Goal: Task Accomplishment & Management: Use online tool/utility

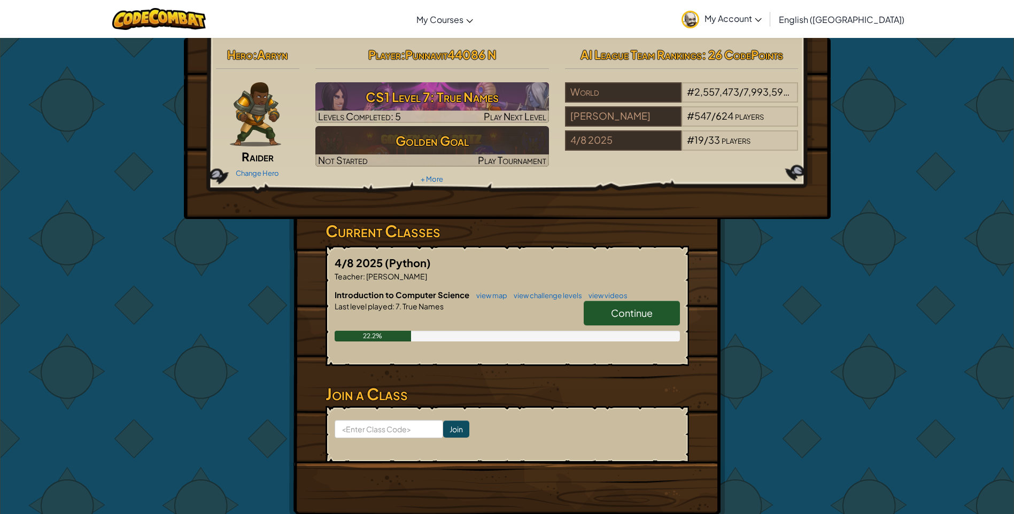
click at [639, 305] on link "Continue" at bounding box center [632, 313] width 96 height 25
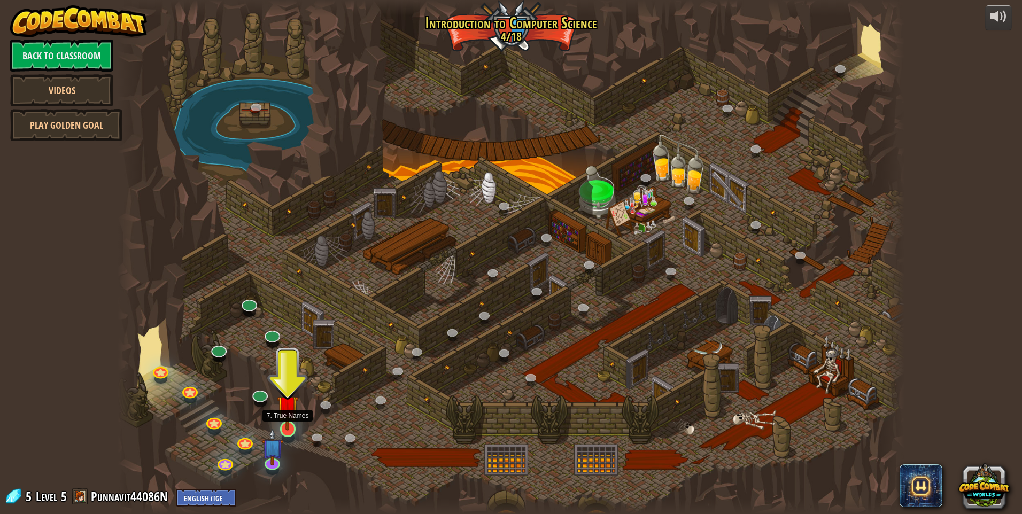
click at [282, 420] on img at bounding box center [287, 406] width 21 height 49
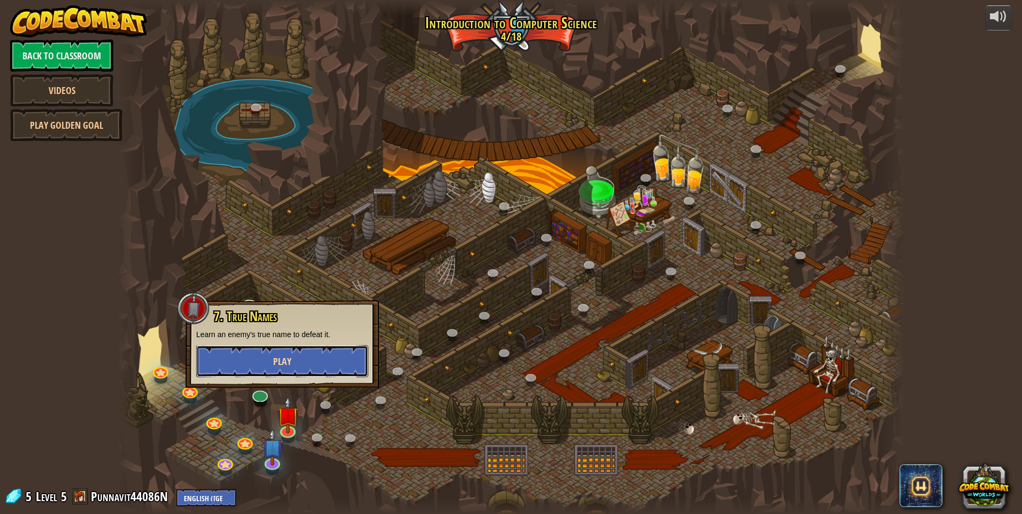
click at [319, 372] on button "Play" at bounding box center [282, 361] width 172 height 32
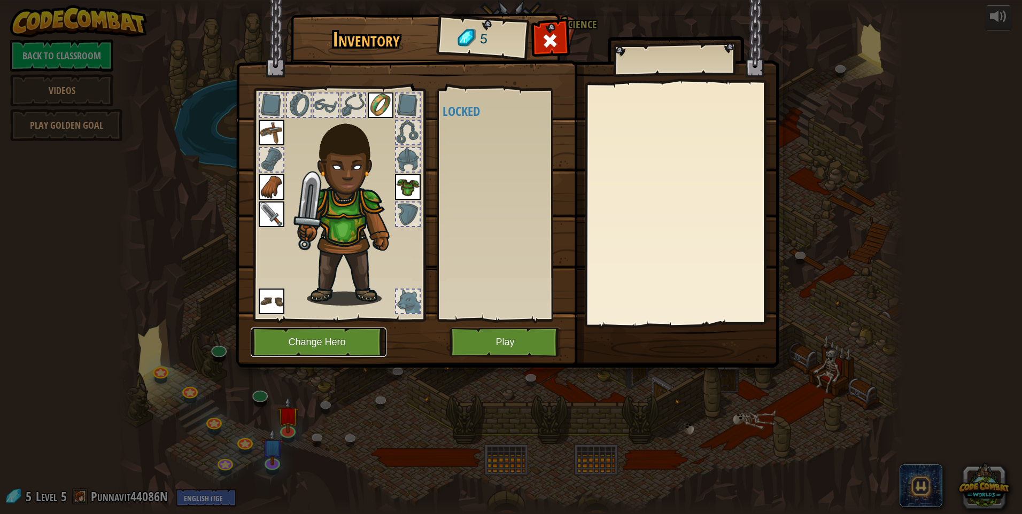
click at [353, 339] on button "Change Hero" at bounding box center [319, 342] width 136 height 29
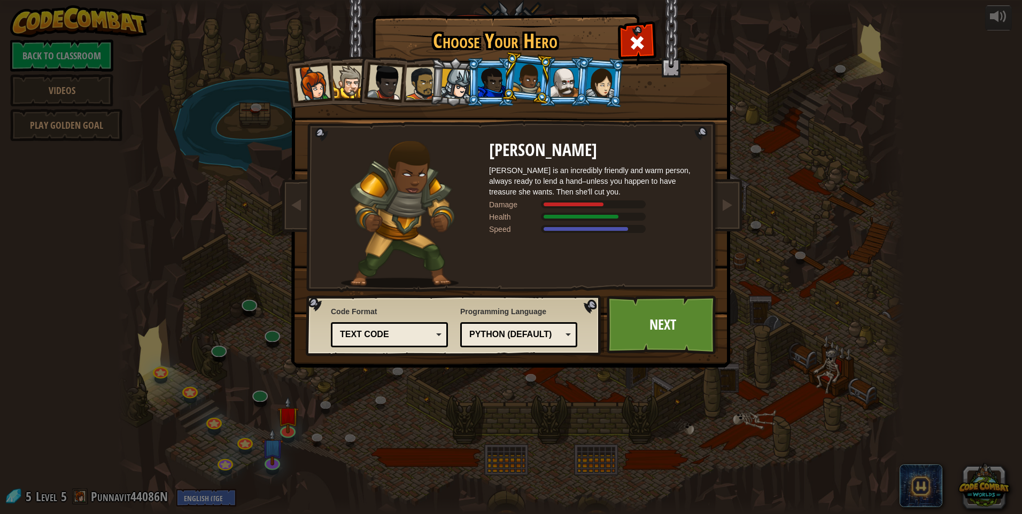
click at [560, 86] on div at bounding box center [565, 82] width 28 height 29
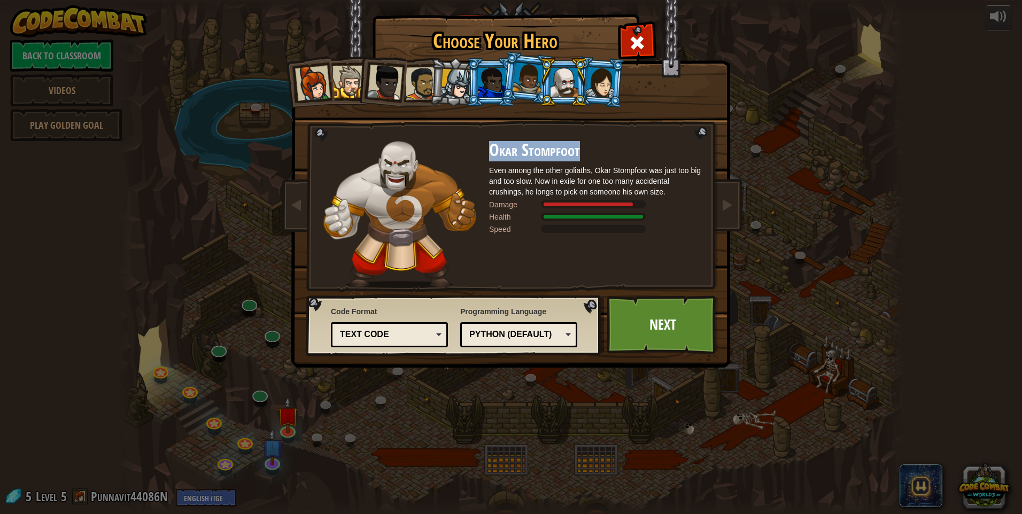
drag, startPoint x: 492, startPoint y: 149, endPoint x: 593, endPoint y: 152, distance: 101.1
click at [593, 152] on h2 "Okar Stompfoot" at bounding box center [596, 150] width 214 height 19
drag, startPoint x: 593, startPoint y: 152, endPoint x: 610, endPoint y: 196, distance: 46.9
click at [610, 196] on div "Even among the other goliaths, Okar Stompfoot was just too big and too slow. No…" at bounding box center [596, 181] width 214 height 32
click at [648, 310] on link "Next" at bounding box center [663, 325] width 112 height 59
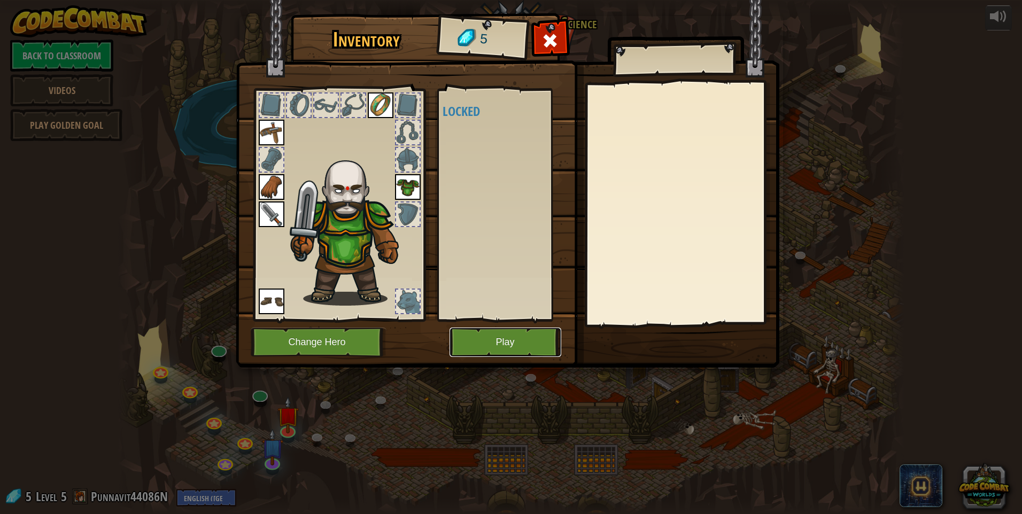
click at [525, 338] on button "Play" at bounding box center [506, 342] width 112 height 29
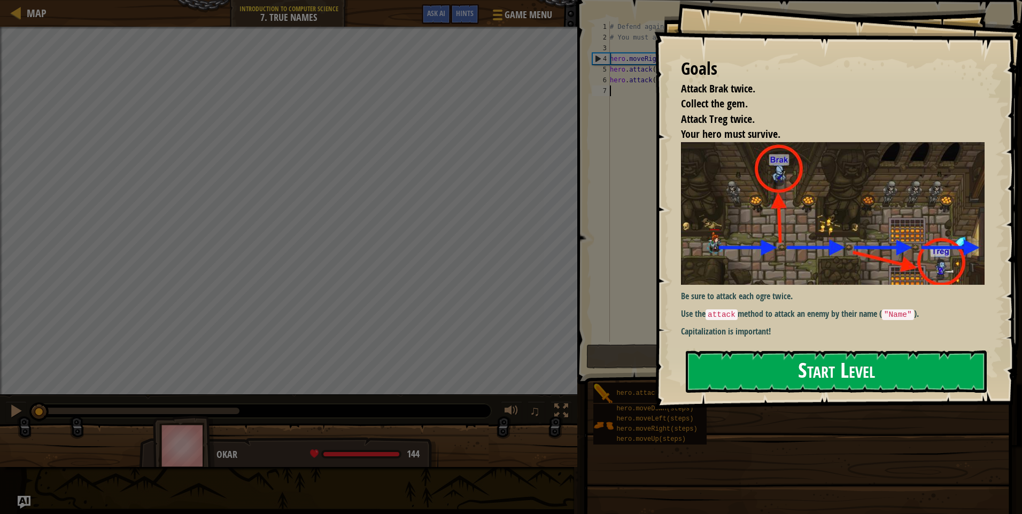
click at [817, 357] on button "Start Level" at bounding box center [836, 372] width 301 height 42
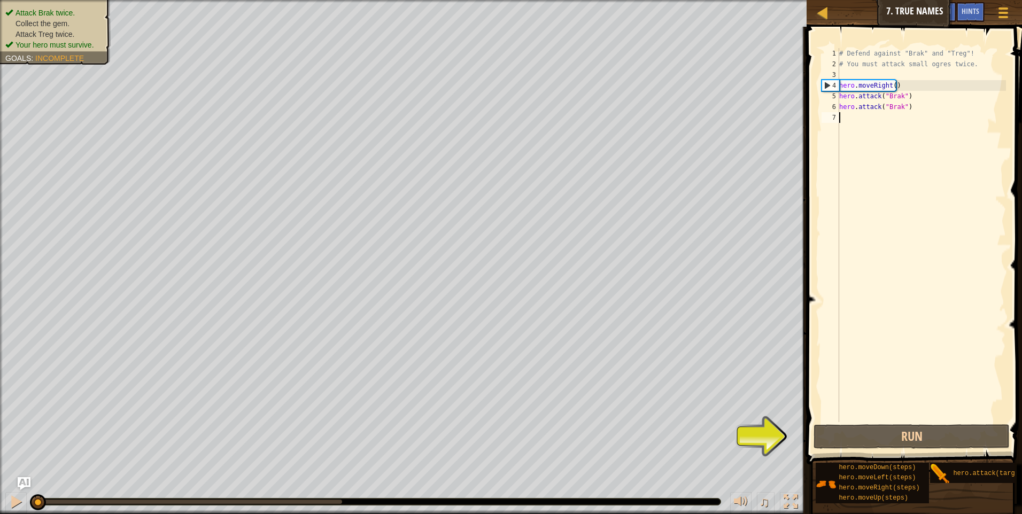
type textarea "h"
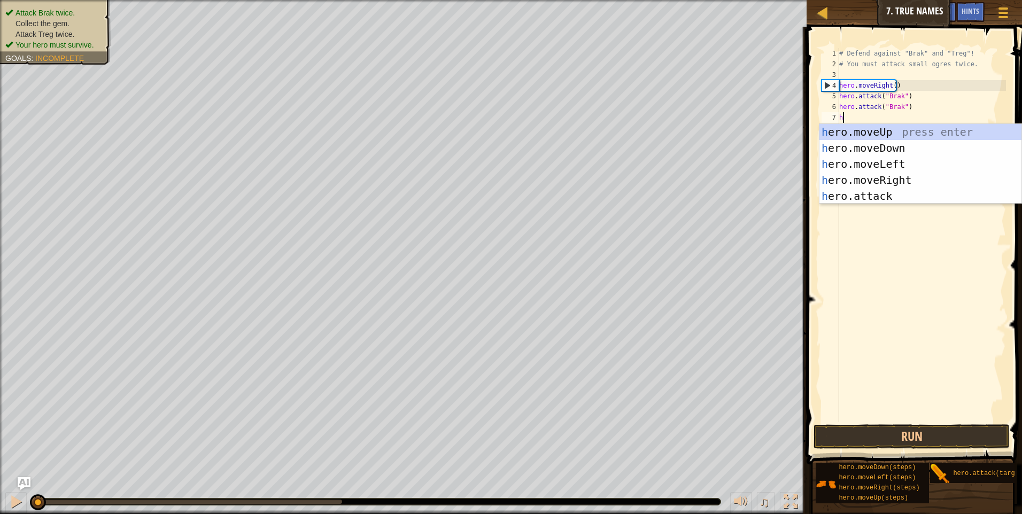
scroll to position [5, 0]
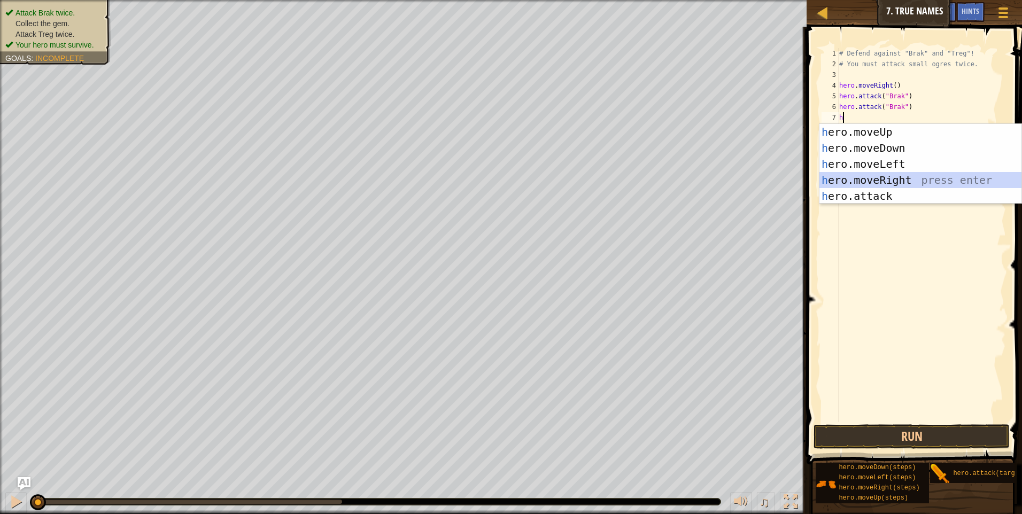
click at [884, 174] on div "h ero.moveUp press enter h ero.moveDown press enter h ero.moveLeft press enter …" at bounding box center [920, 180] width 202 height 112
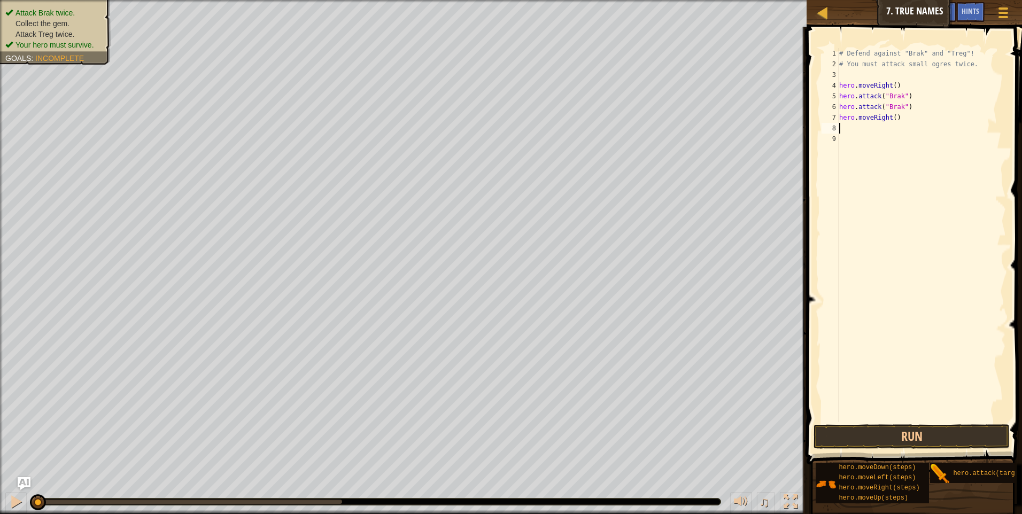
type textarea "h"
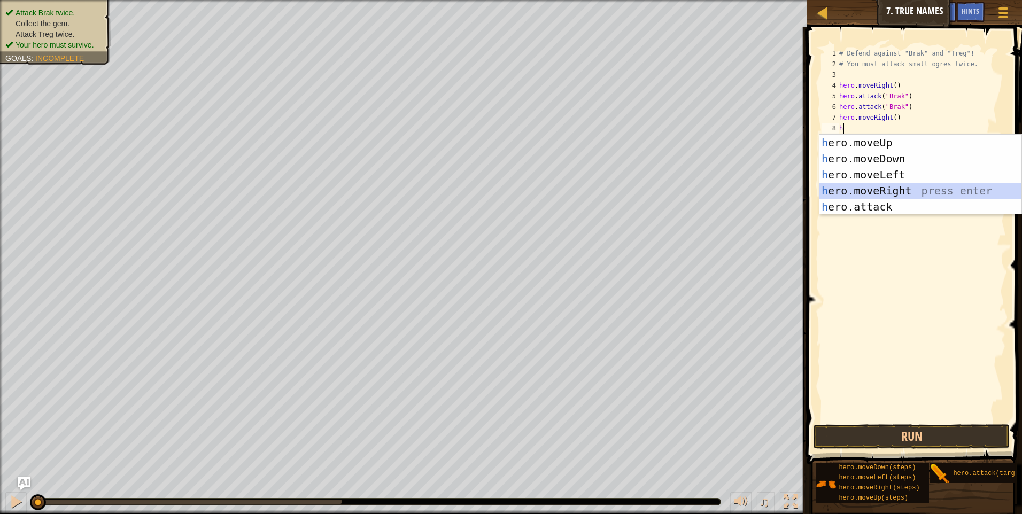
click at [864, 187] on div "h ero.moveUp press enter h ero.moveDown press enter h ero.moveLeft press enter …" at bounding box center [920, 191] width 202 height 112
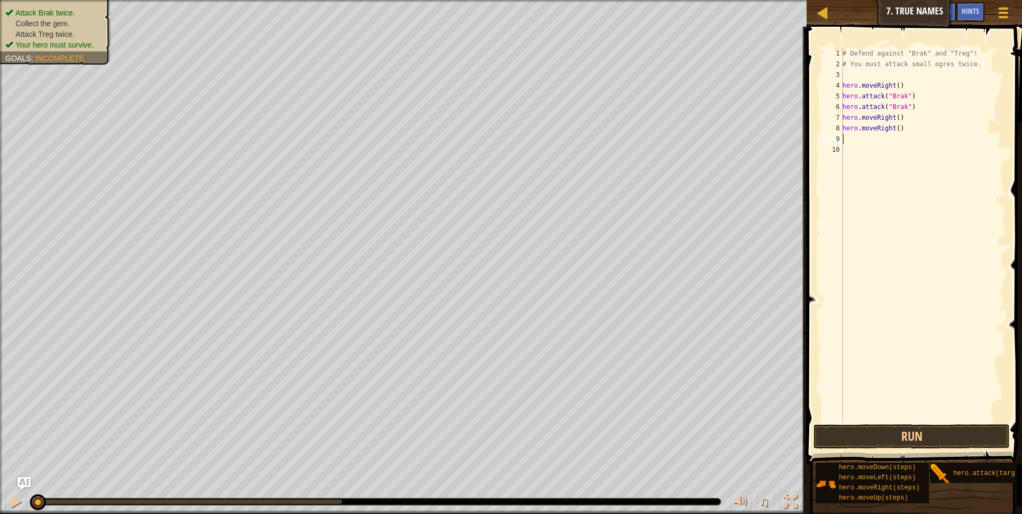
type textarea "h"
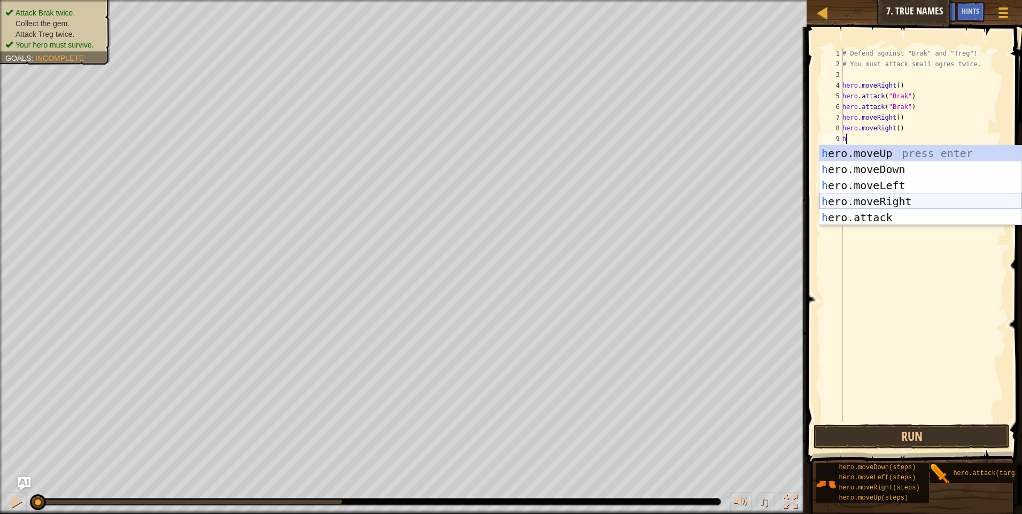
click at [874, 197] on div "h ero.moveUp press enter h ero.moveDown press enter h ero.moveLeft press enter …" at bounding box center [920, 201] width 202 height 112
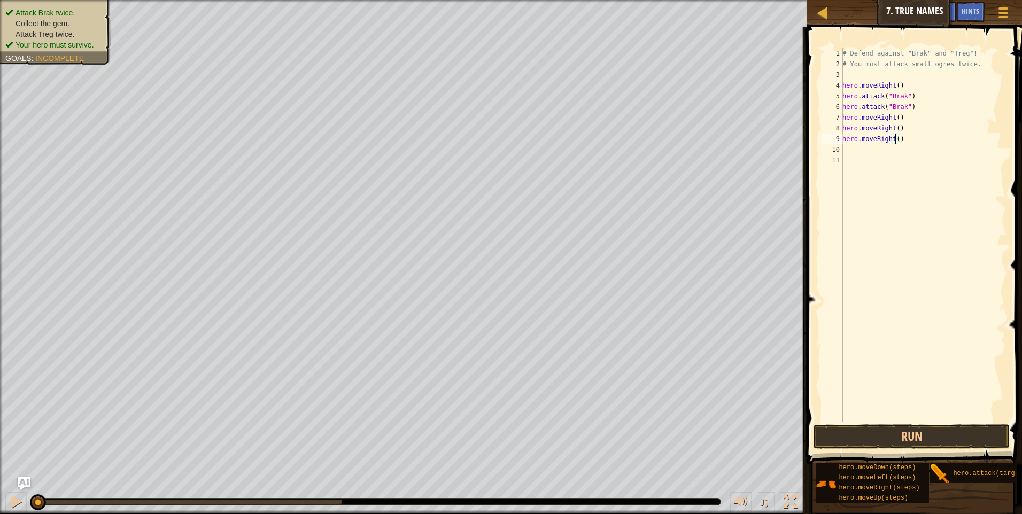
click at [895, 141] on div "# Defend against "Brak" and "Treg"! # You must attack small ogres twice. hero .…" at bounding box center [923, 246] width 166 height 396
click at [879, 435] on button "Run" at bounding box center [912, 436] width 196 height 25
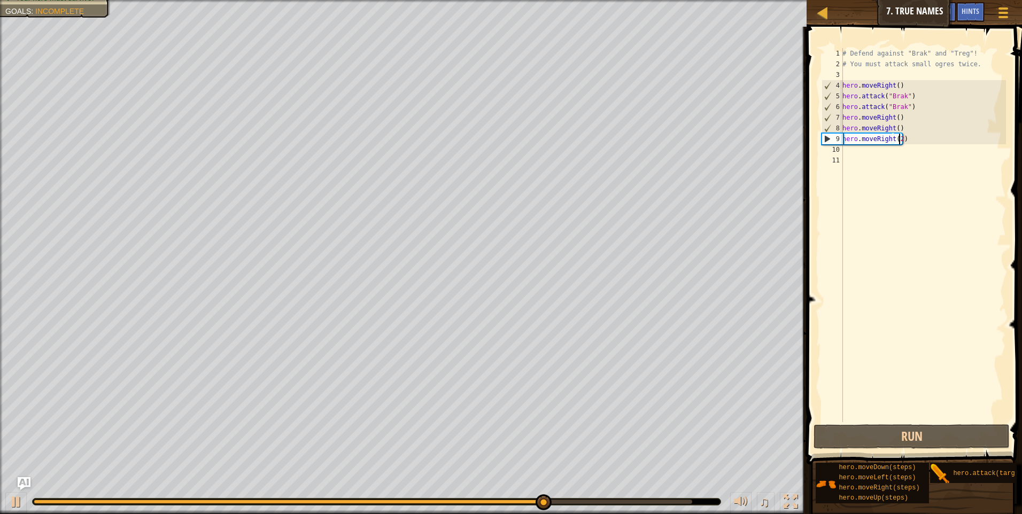
type textarea "hero.moveRight()"
click at [901, 435] on button "Run" at bounding box center [912, 436] width 196 height 25
click at [846, 159] on div "# Defend against "Brak" and "Treg"! # You must attack small ogres twice. hero .…" at bounding box center [923, 246] width 166 height 396
click at [847, 156] on div "# Defend against "Brak" and "Treg"! # You must attack small ogres twice. hero .…" at bounding box center [923, 246] width 166 height 396
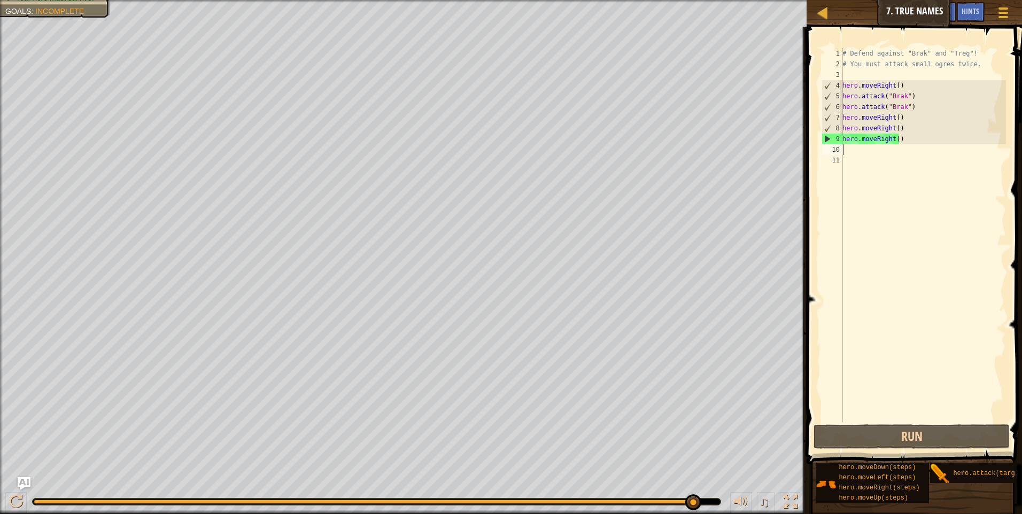
click at [847, 152] on div "# Defend against "Brak" and "Treg"! # You must attack small ogres twice. hero .…" at bounding box center [923, 246] width 166 height 396
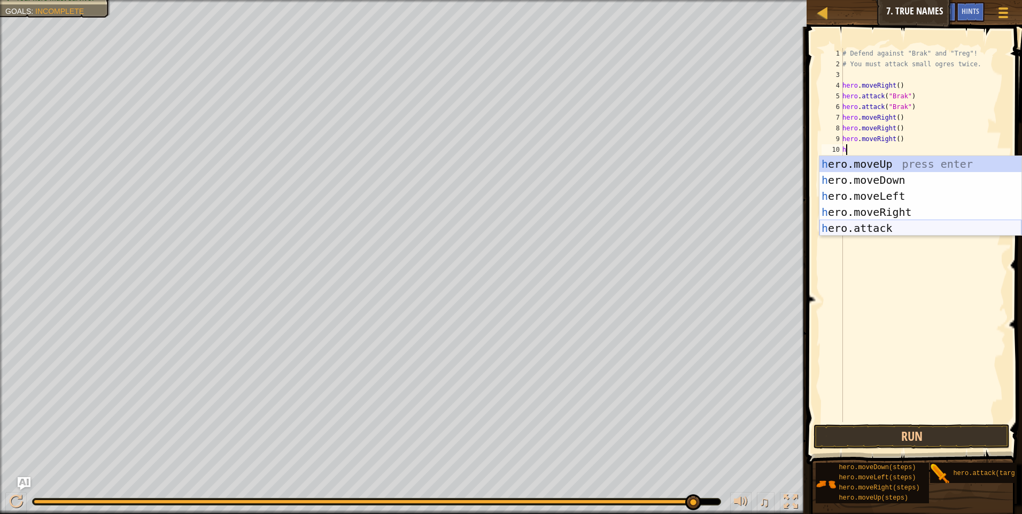
click at [864, 222] on div "h ero.moveUp press enter h ero.moveDown press enter h ero.moveLeft press enter …" at bounding box center [920, 212] width 202 height 112
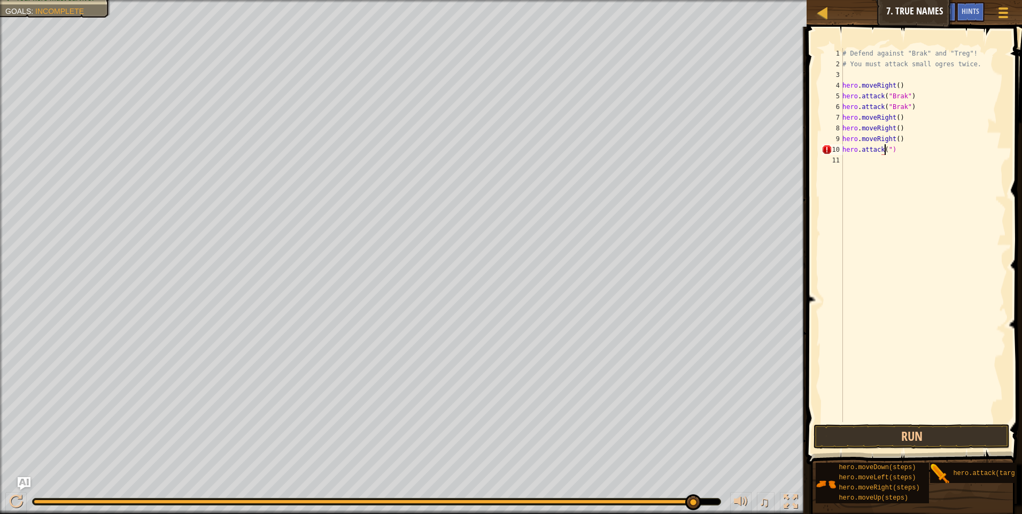
click at [888, 146] on div "# Defend against "Brak" and "Treg"! # You must attack small ogres twice. hero .…" at bounding box center [923, 246] width 166 height 396
click at [890, 437] on button "Run" at bounding box center [912, 436] width 196 height 25
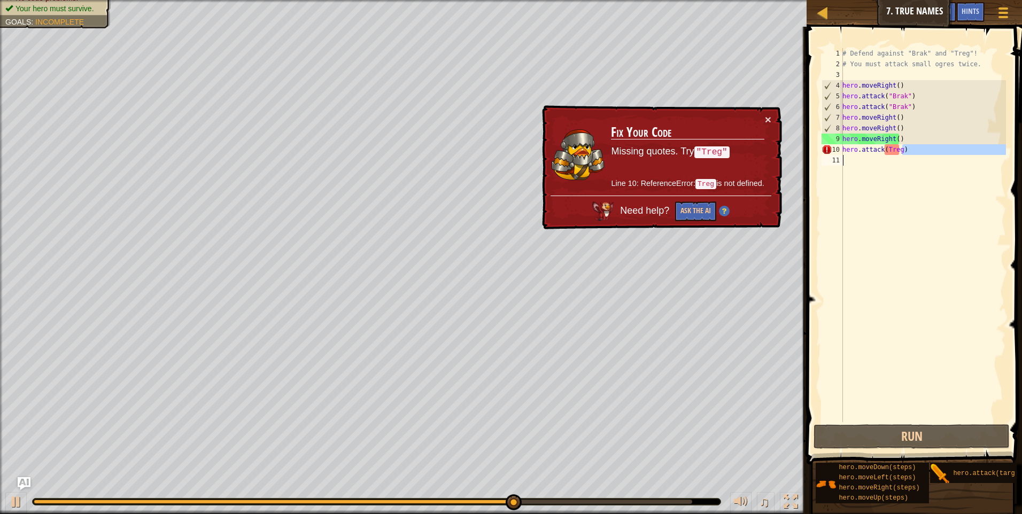
drag, startPoint x: 902, startPoint y: 153, endPoint x: 868, endPoint y: 155, distance: 34.2
click at [868, 155] on div "# Defend against "Brak" and "Treg"! # You must attack small ogres twice. hero .…" at bounding box center [923, 246] width 166 height 396
click at [912, 149] on div "# Defend against "Brak" and "Treg"! # You must attack small ogres twice. hero .…" at bounding box center [923, 235] width 166 height 374
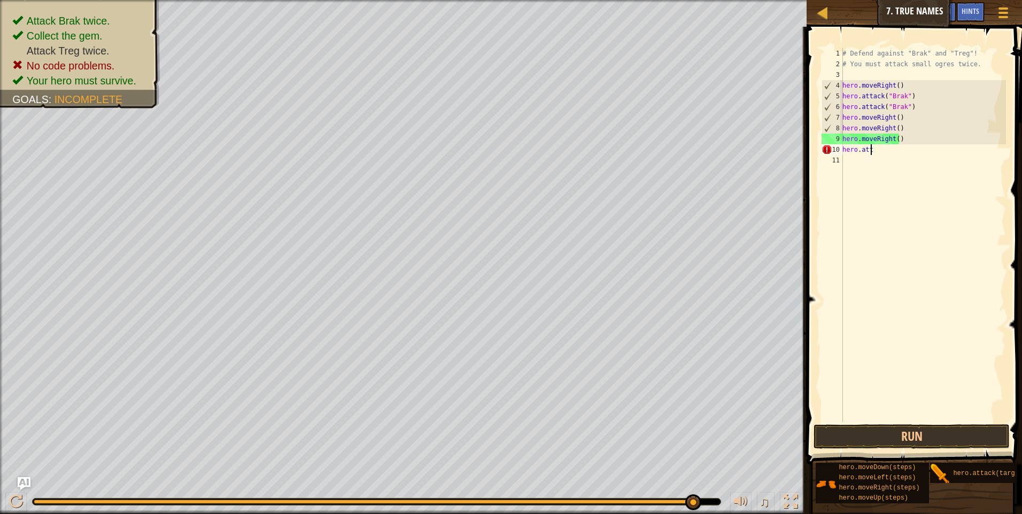
scroll to position [5, 0]
type textarea "h"
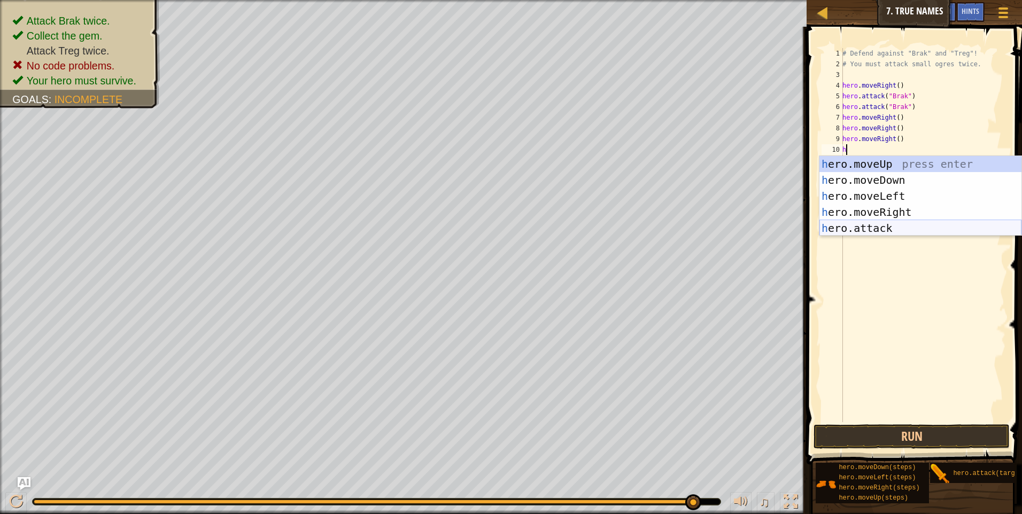
click at [891, 226] on div "h ero.moveUp press enter h ero.moveDown press enter h ero.moveLeft press enter …" at bounding box center [920, 212] width 202 height 112
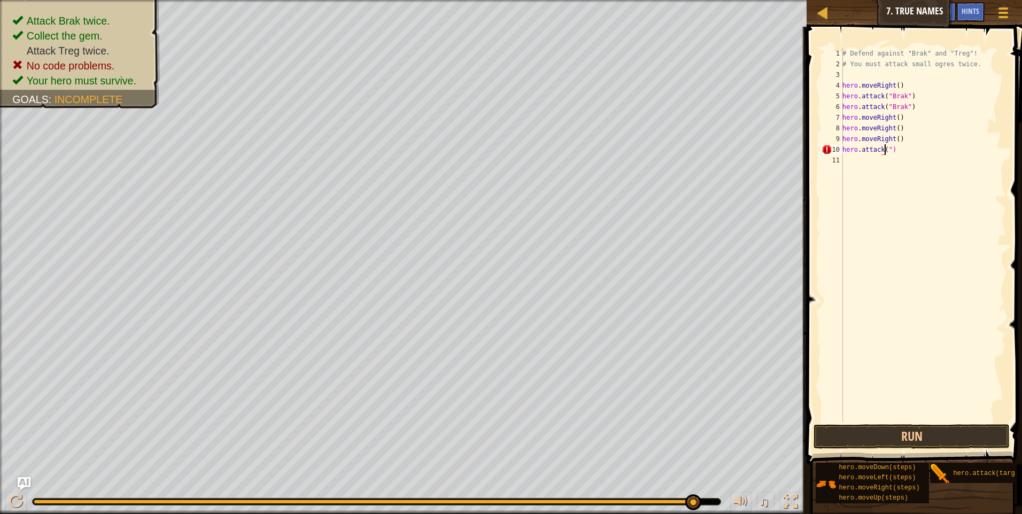
click at [906, 148] on div "# Defend against "Brak" and "Treg"! # You must attack small ogres twice. hero .…" at bounding box center [923, 246] width 166 height 396
type textarea "h"
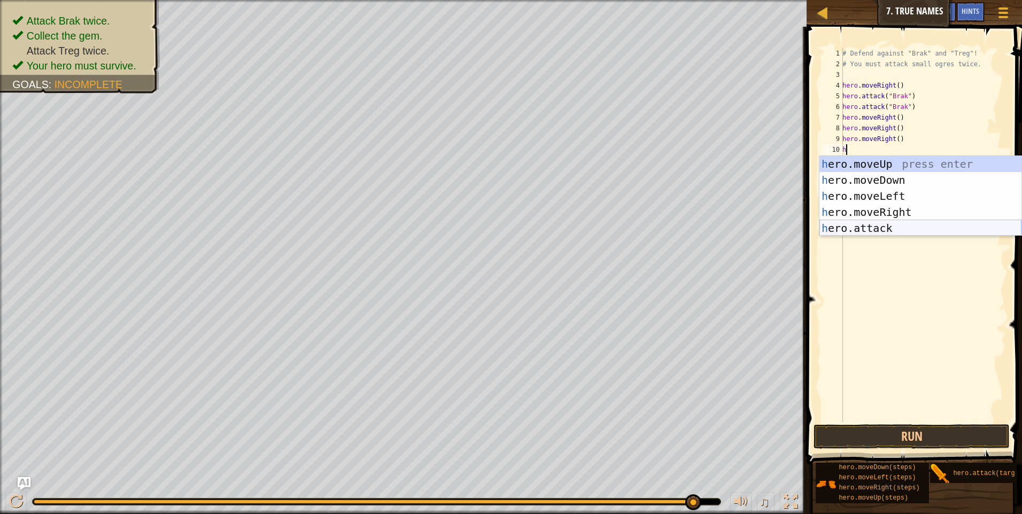
click at [886, 227] on div "h ero.moveUp press enter h ero.moveDown press enter h ero.moveLeft press enter …" at bounding box center [920, 212] width 202 height 112
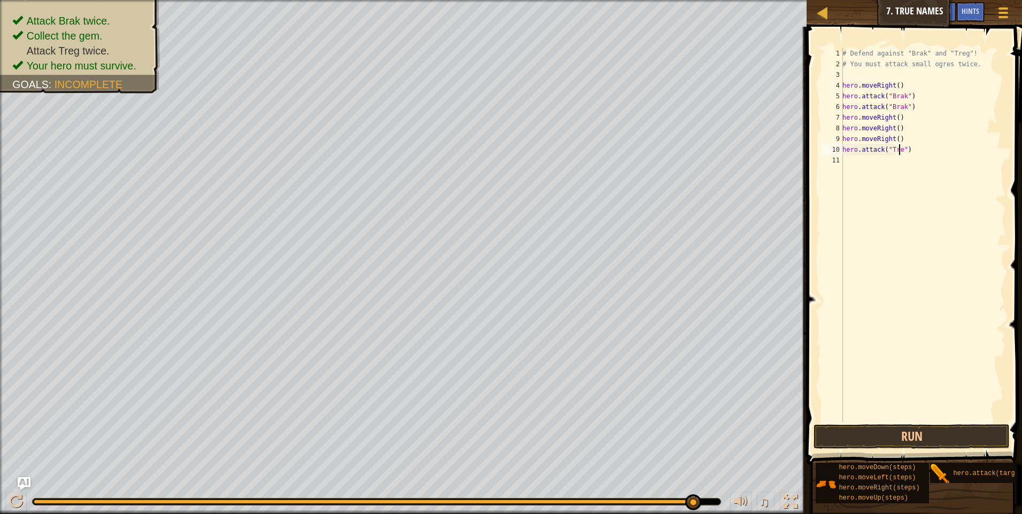
scroll to position [5, 5]
click at [947, 435] on button "Run" at bounding box center [912, 436] width 196 height 25
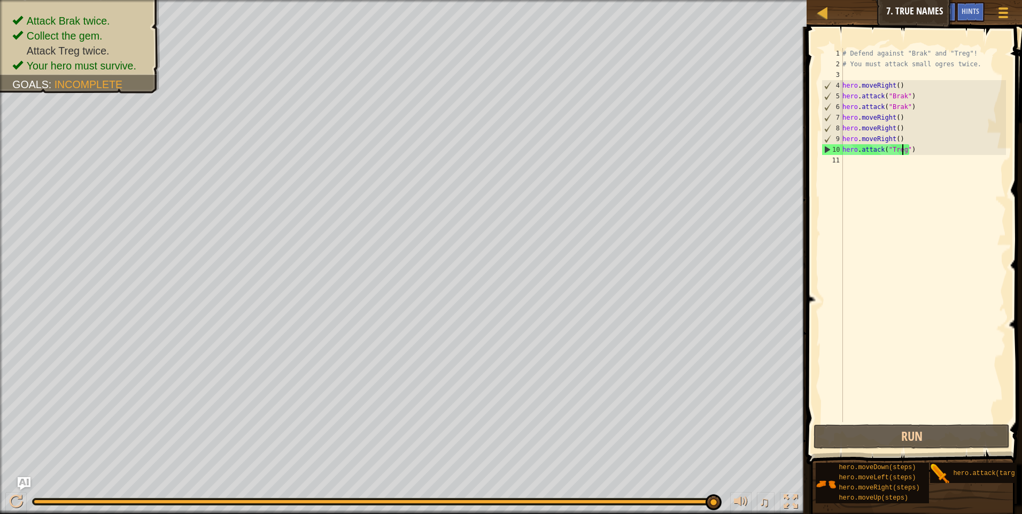
scroll to position [5, 5]
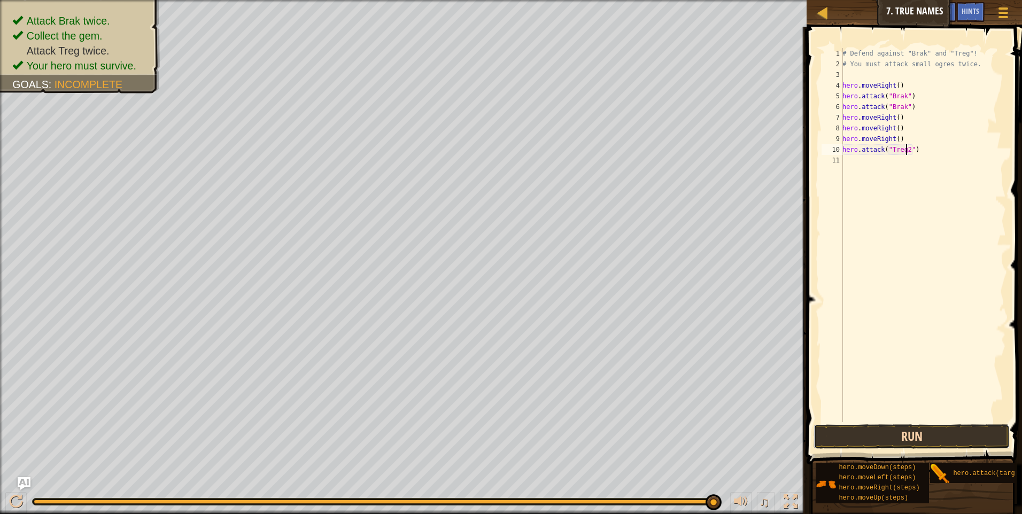
click at [900, 427] on button "Run" at bounding box center [912, 436] width 196 height 25
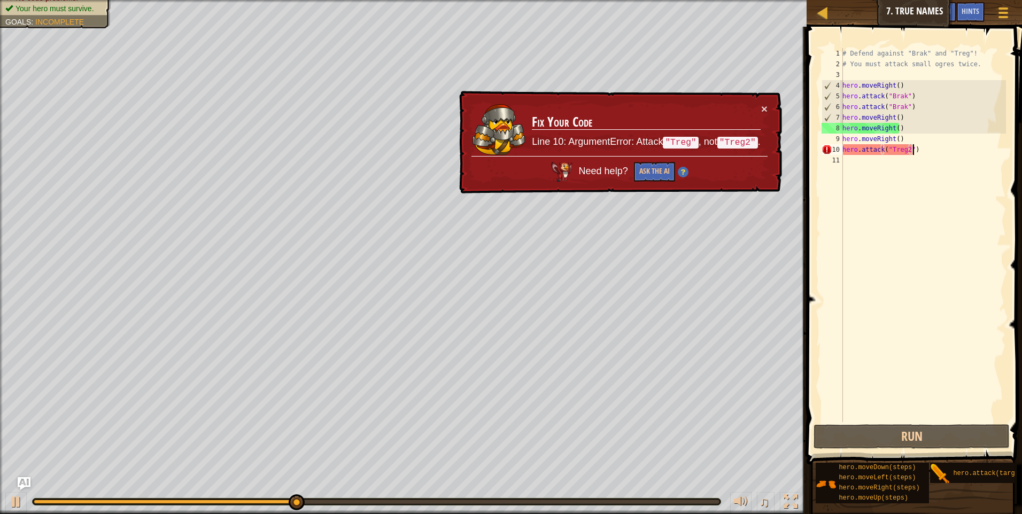
click at [915, 154] on div "# Defend against "Brak" and "Treg"! # You must attack small ogres twice. hero .…" at bounding box center [923, 246] width 166 height 396
click at [906, 152] on div "# Defend against "Brak" and "Treg"! # You must attack small ogres twice. hero .…" at bounding box center [923, 246] width 166 height 396
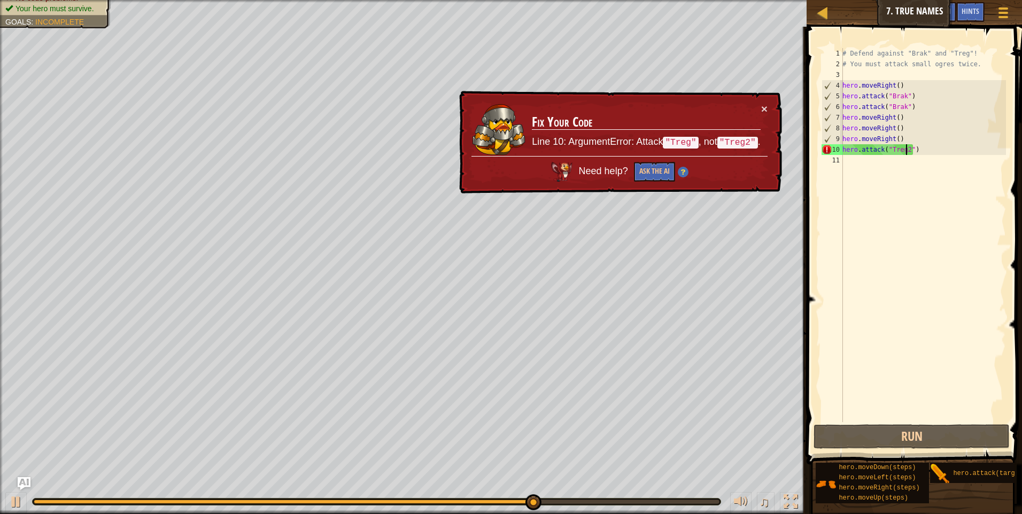
type textarea "hero.attack("Treg")"
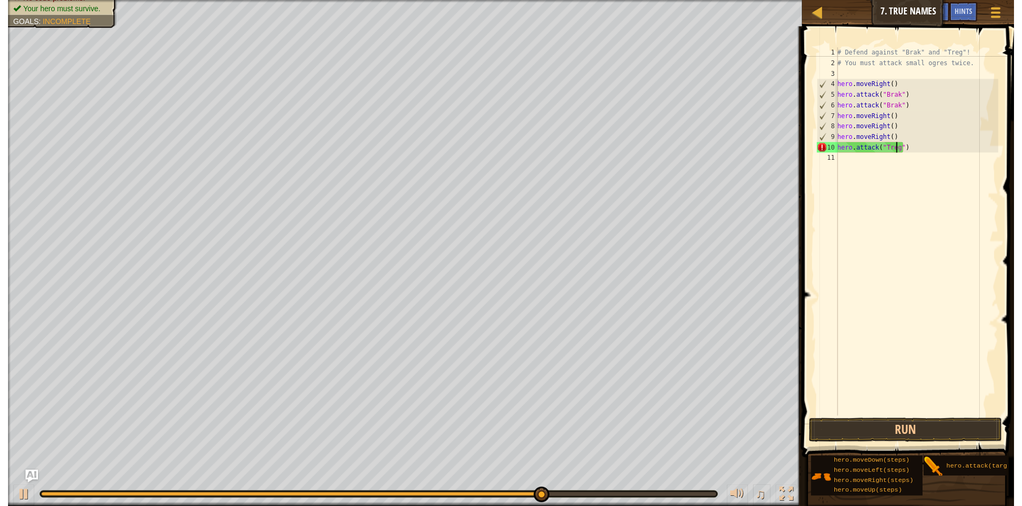
scroll to position [5, 5]
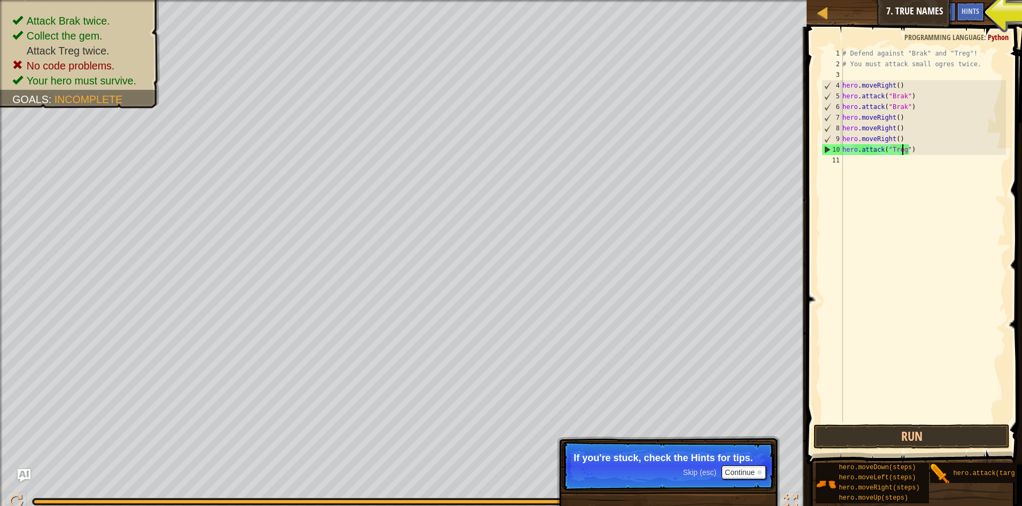
click at [874, 158] on div "# Defend against "Brak" and "Treg"! # You must attack small ogres twice. hero .…" at bounding box center [923, 246] width 166 height 396
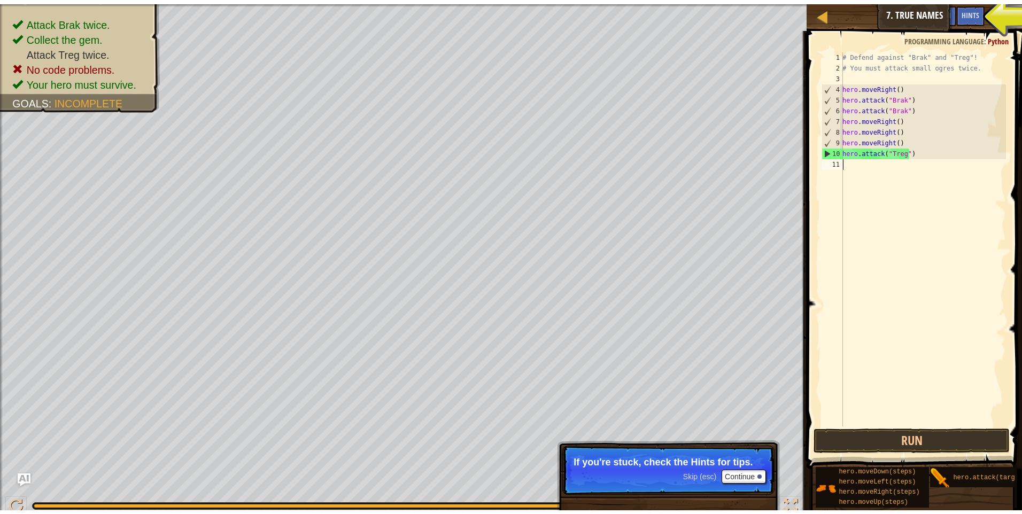
scroll to position [5, 0]
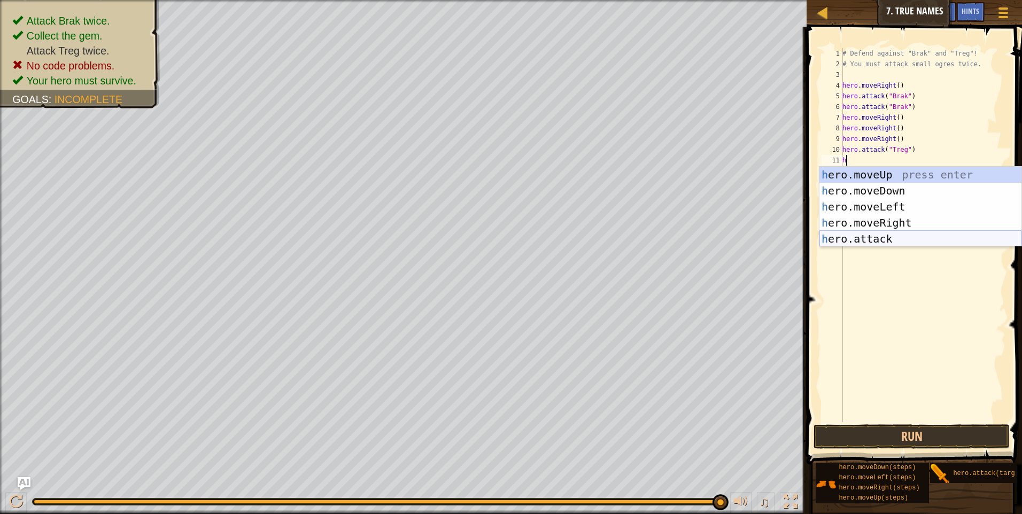
click at [885, 241] on div "h ero.moveUp press enter h ero.moveDown press enter h ero.moveLeft press enter …" at bounding box center [920, 223] width 202 height 112
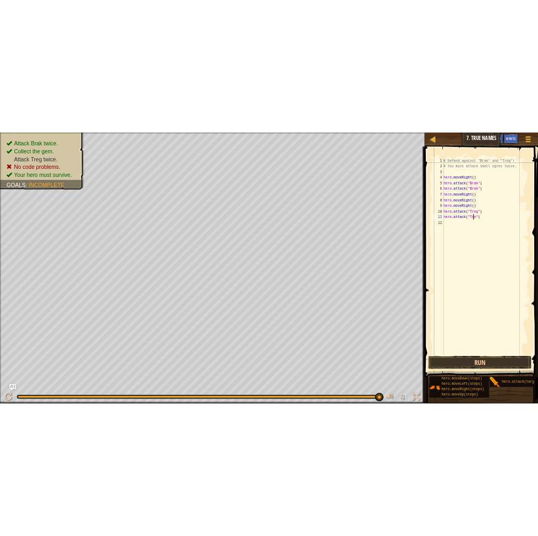
scroll to position [5, 5]
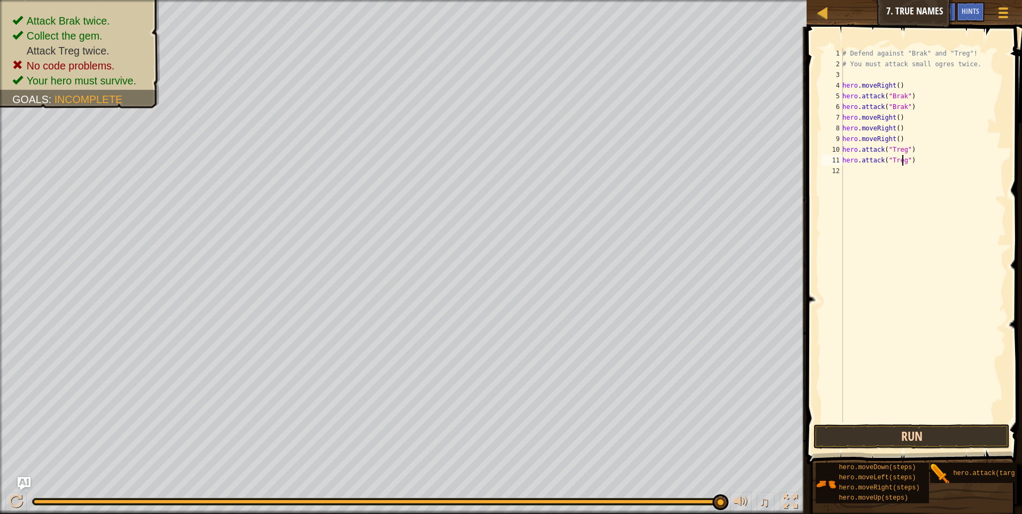
type textarea "hero.attack("Treg")"
click at [901, 431] on button "Run" at bounding box center [912, 436] width 196 height 25
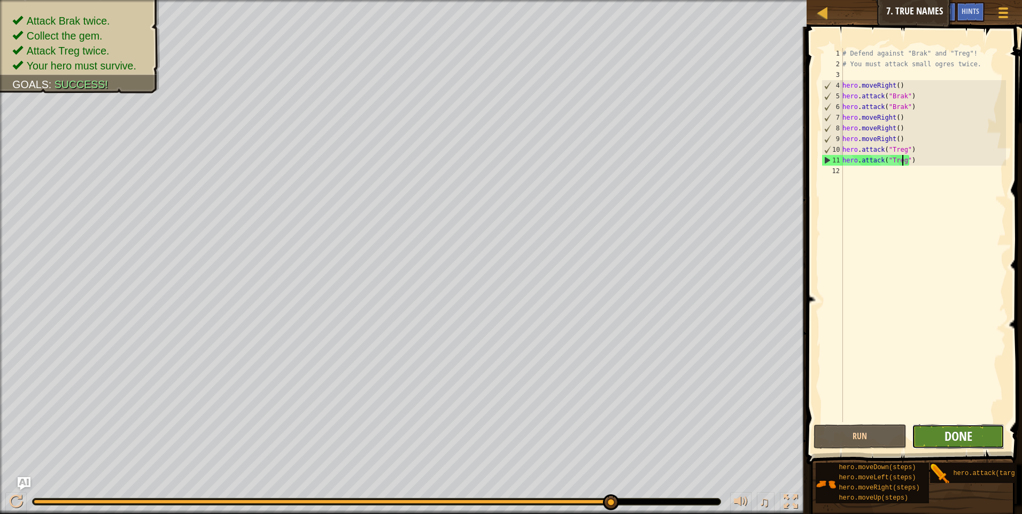
click at [954, 440] on span "Done" at bounding box center [959, 436] width 28 height 17
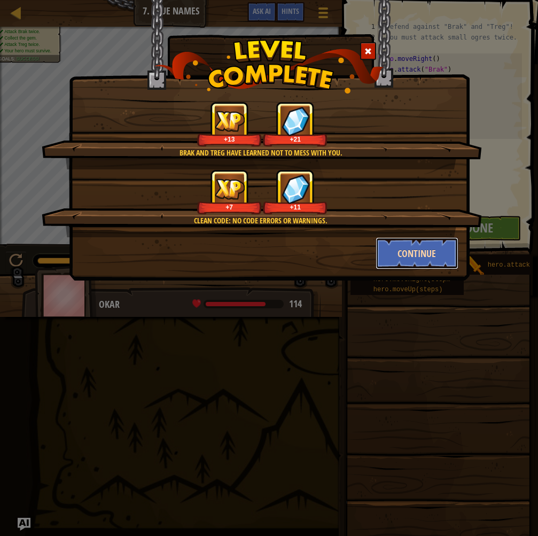
click at [416, 248] on button "Continue" at bounding box center [417, 253] width 83 height 32
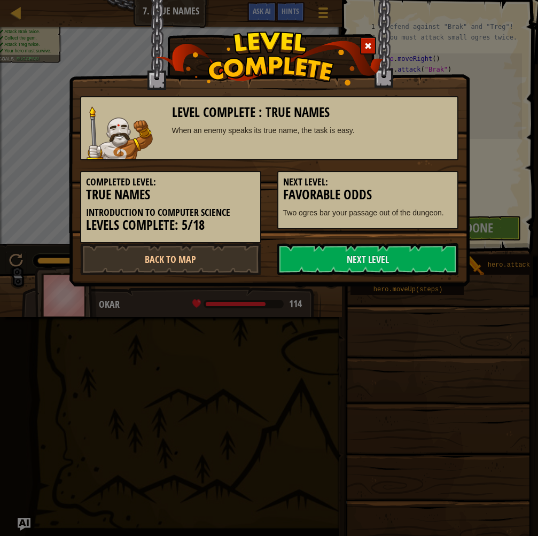
click at [416, 248] on link "Next Level" at bounding box center [367, 259] width 181 height 32
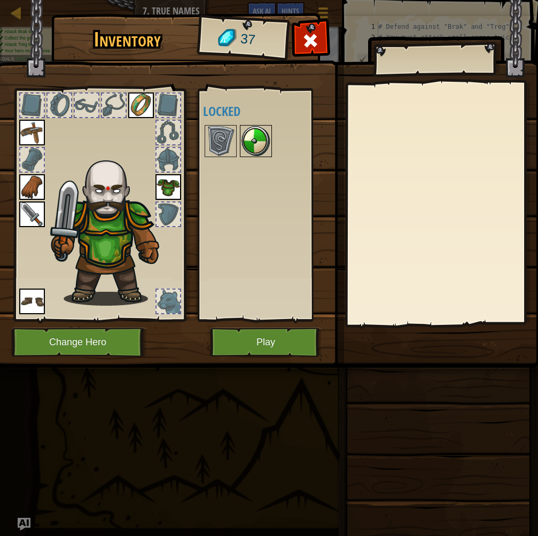
click at [260, 138] on img at bounding box center [256, 141] width 30 height 30
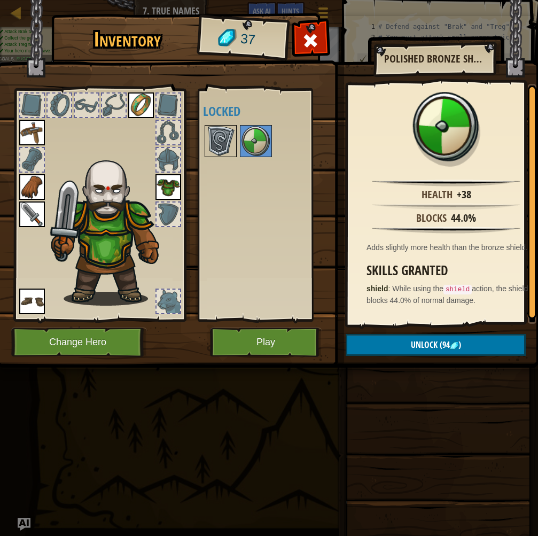
click at [219, 138] on img at bounding box center [221, 141] width 30 height 30
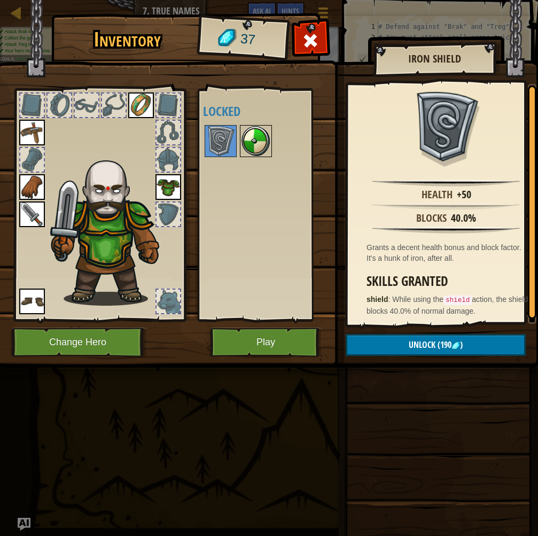
click at [256, 133] on img at bounding box center [256, 141] width 30 height 30
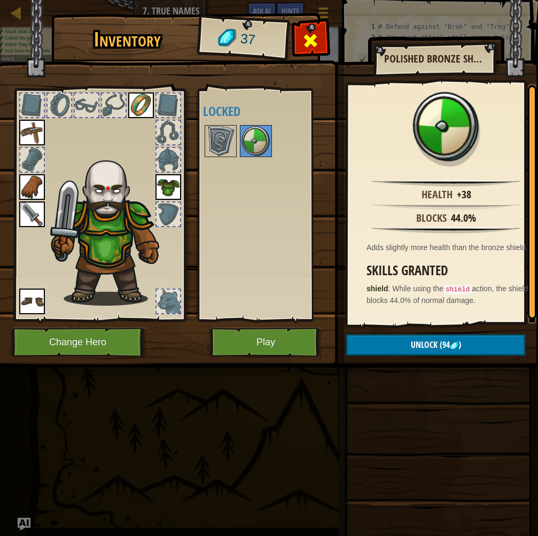
click at [304, 39] on span at bounding box center [311, 40] width 17 height 17
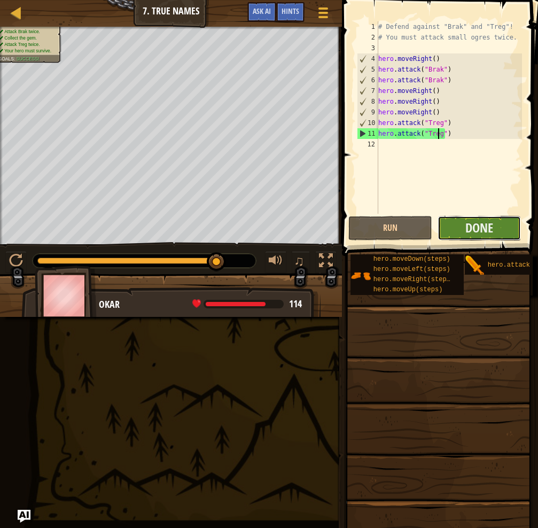
click at [482, 218] on button "Done" at bounding box center [480, 228] width 84 height 25
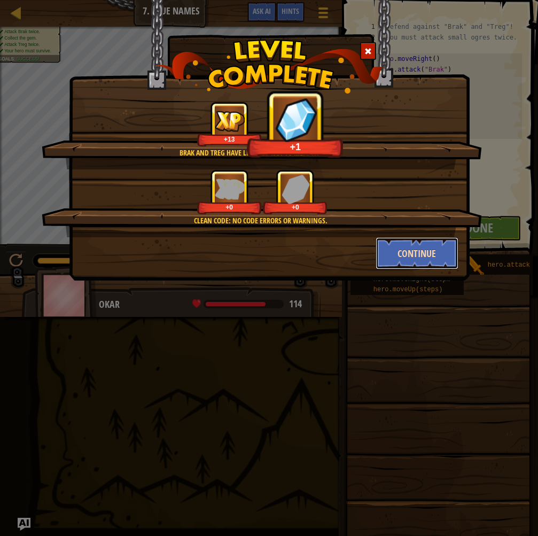
click at [434, 261] on button "Continue" at bounding box center [417, 253] width 83 height 32
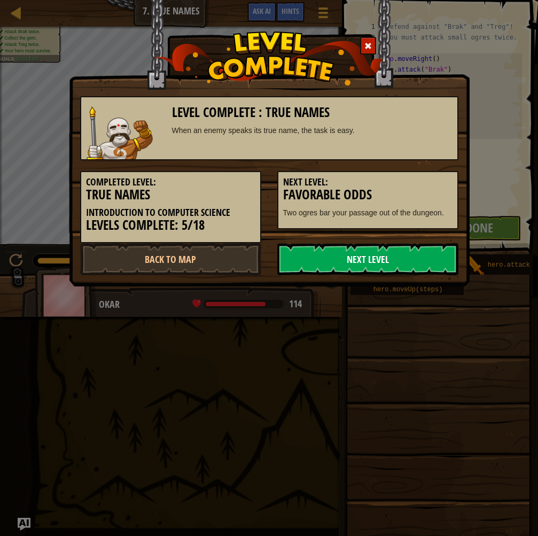
click at [424, 260] on link "Next Level" at bounding box center [367, 259] width 181 height 32
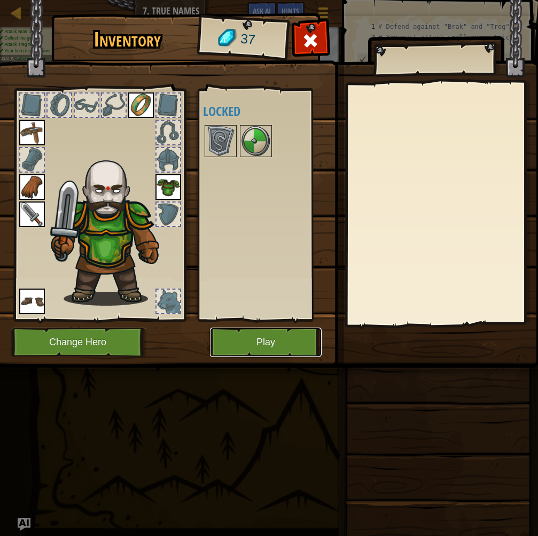
click at [291, 348] on button "Play" at bounding box center [266, 342] width 112 height 29
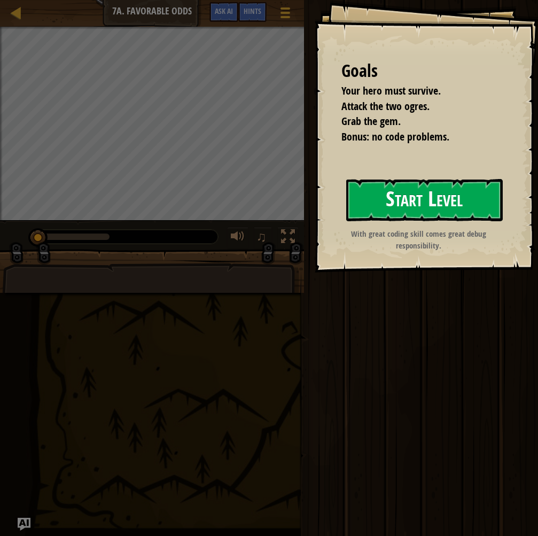
click at [475, 201] on button "Start Level" at bounding box center [424, 200] width 157 height 42
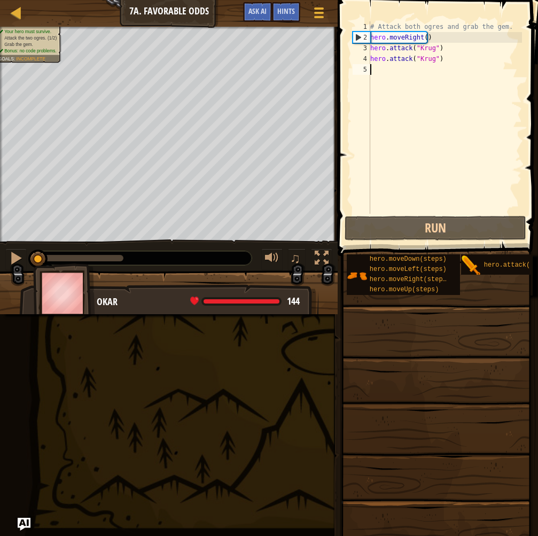
type textarea "h"
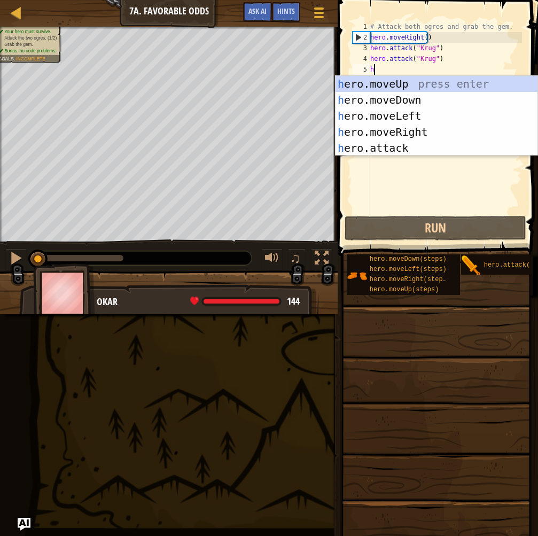
scroll to position [5, 0]
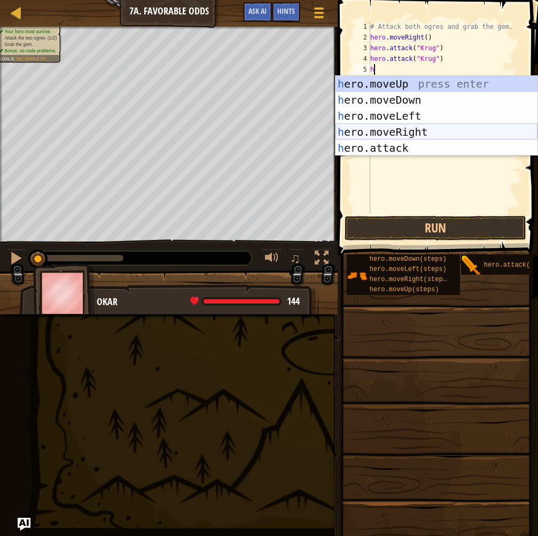
click at [383, 128] on div "h ero.moveUp press enter h ero.moveDown press enter h ero.moveLeft press enter …" at bounding box center [437, 132] width 202 height 112
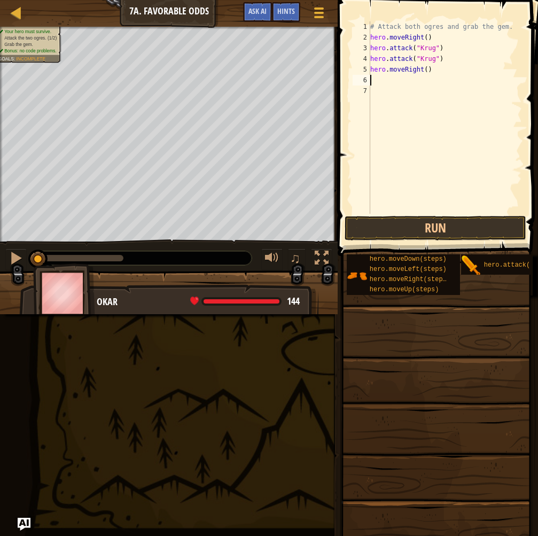
type textarea "h"
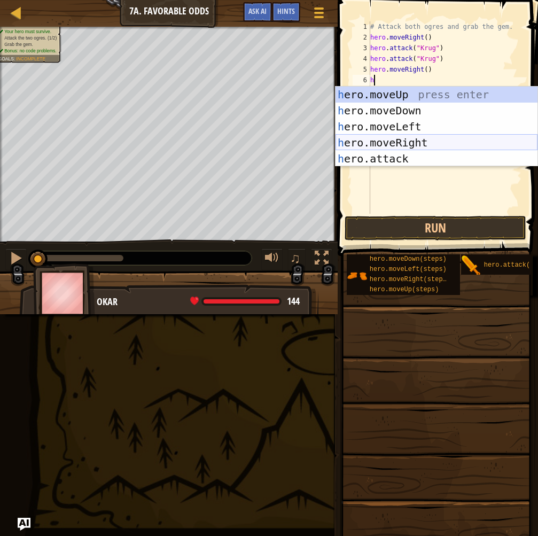
click at [388, 143] on div "h ero.moveUp press enter h ero.moveDown press enter h ero.moveLeft press enter …" at bounding box center [437, 143] width 202 height 112
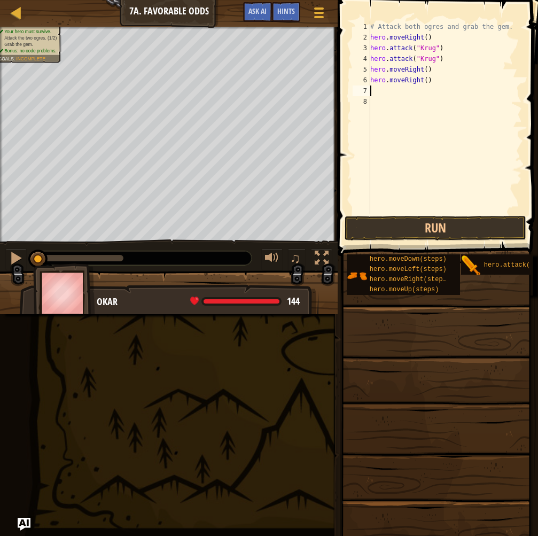
type textarea "h"
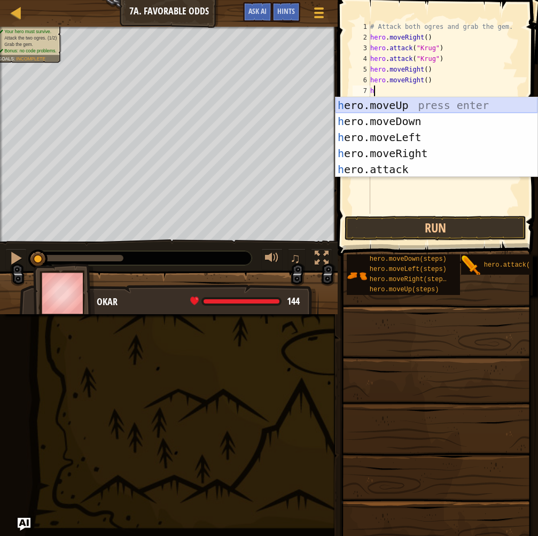
click at [405, 107] on div "h ero.moveUp press enter h ero.moveDown press enter h ero.moveLeft press enter …" at bounding box center [437, 153] width 202 height 112
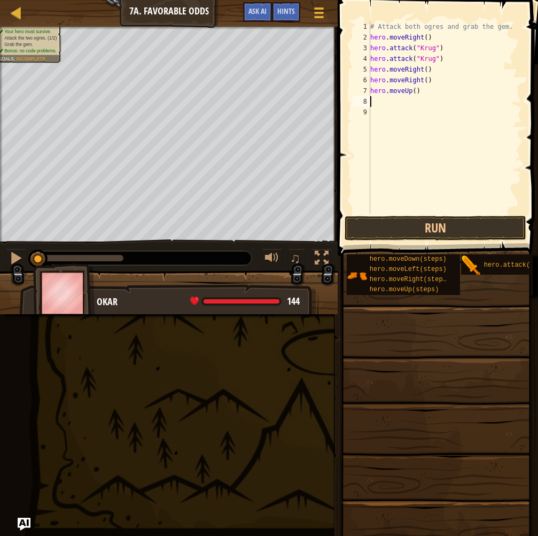
type textarea "h"
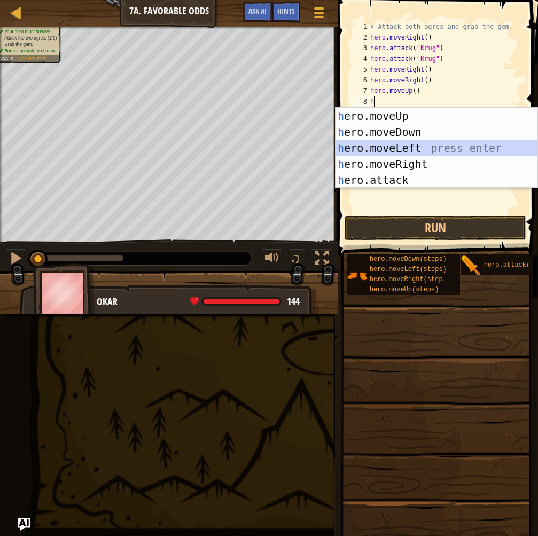
click at [408, 151] on div "h ero.moveUp press enter h ero.moveDown press enter h ero.moveLeft press enter …" at bounding box center [437, 164] width 202 height 112
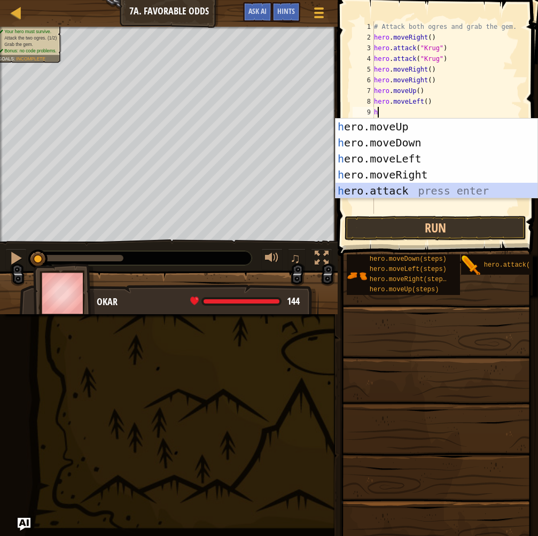
click at [391, 185] on div "h ero.moveUp press enter h ero.moveDown press enter h ero.moveLeft press enter …" at bounding box center [437, 175] width 202 height 112
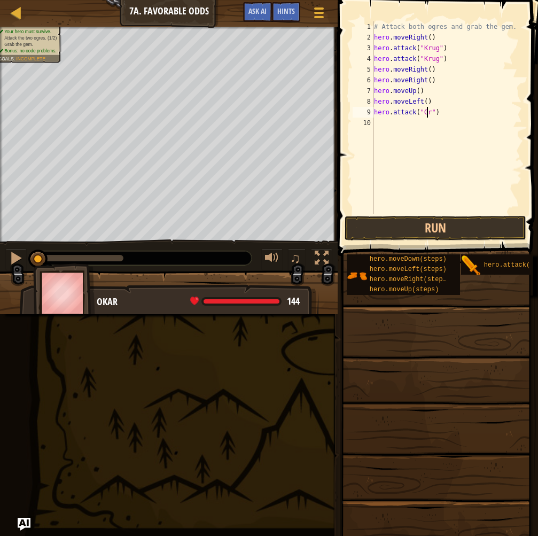
scroll to position [5, 5]
type textarea "hero.attack("Grump")"
click at [429, 125] on div "# Attack both ogres and grab the gem. hero . moveRight ( ) hero . attack ( "[PE…" at bounding box center [447, 128] width 151 height 214
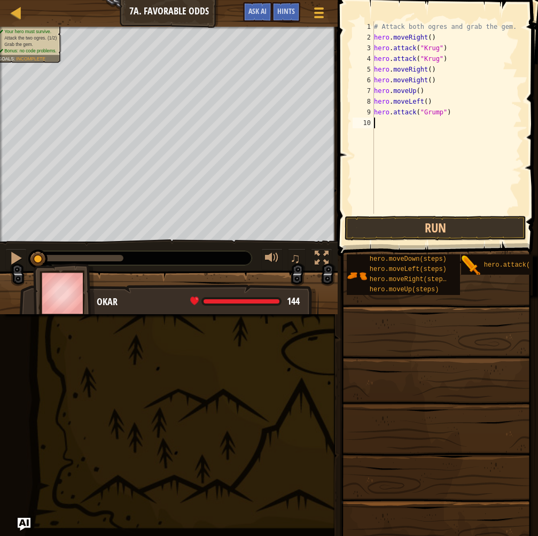
type textarea "h"
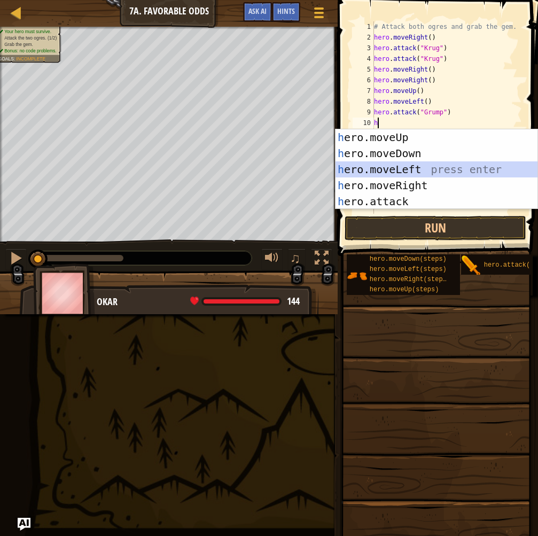
click at [403, 164] on div "h ero.moveUp press enter h ero.moveDown press enter h ero.moveLeft press enter …" at bounding box center [437, 185] width 202 height 112
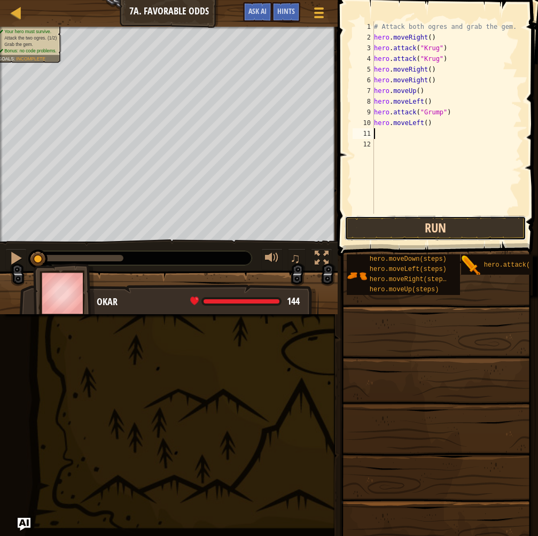
click at [394, 222] on button "Run" at bounding box center [436, 228] width 182 height 25
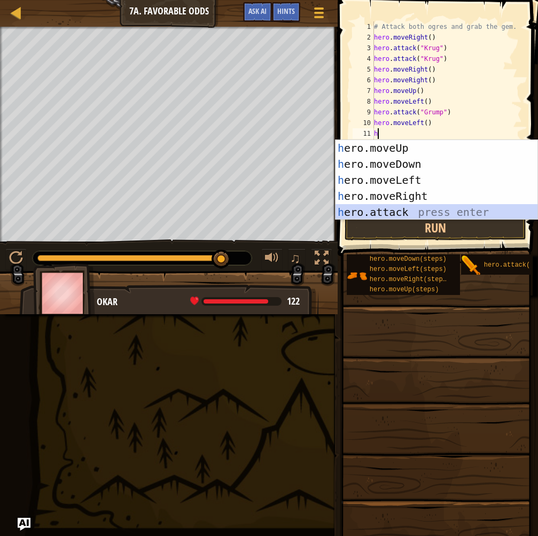
click at [378, 208] on div "h ero.moveUp press enter h ero.moveDown press enter h ero.moveLeft press enter …" at bounding box center [437, 196] width 202 height 112
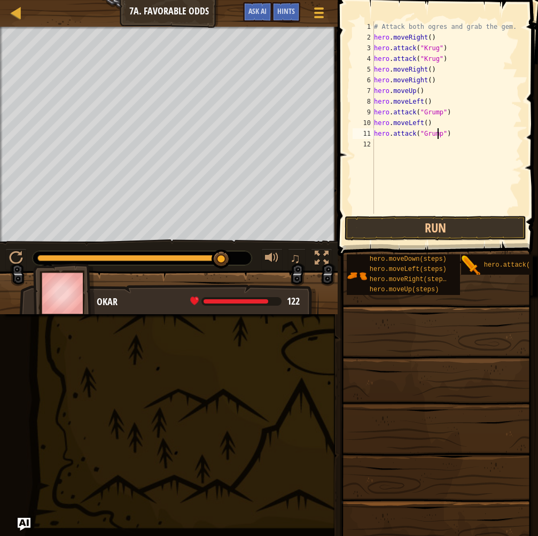
scroll to position [5, 5]
type textarea "hero.attack("Grump")"
click at [427, 235] on button "Run" at bounding box center [436, 228] width 182 height 25
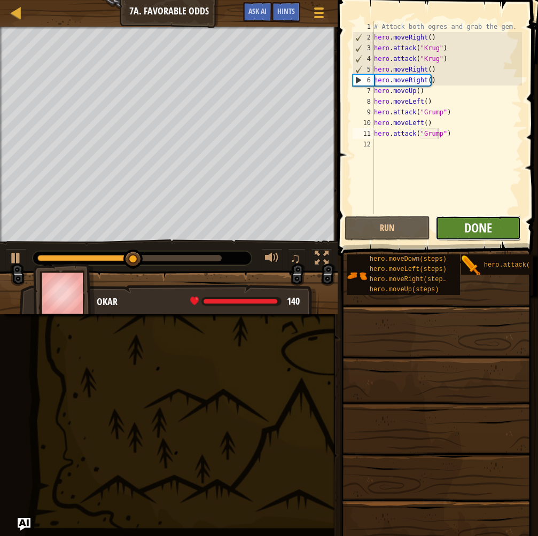
click at [485, 232] on span "Done" at bounding box center [479, 227] width 28 height 17
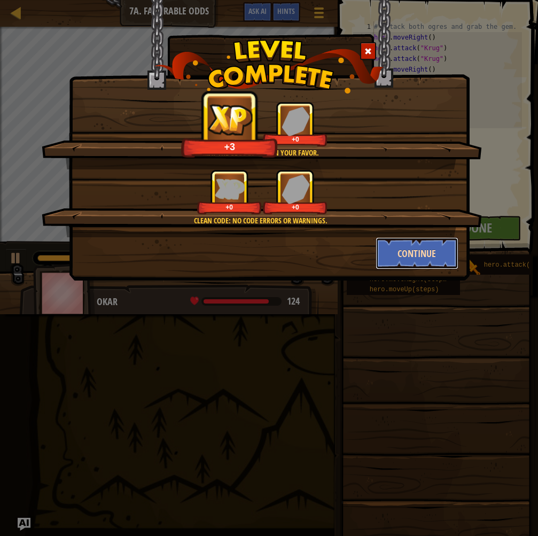
click at [394, 244] on button "Continue" at bounding box center [417, 253] width 83 height 32
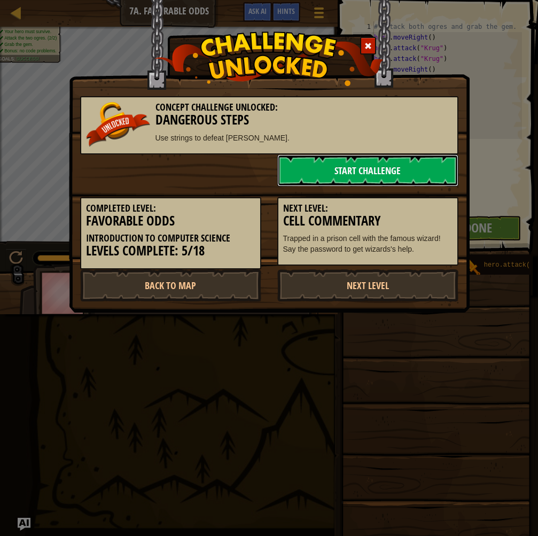
click at [369, 176] on link "Start Challenge" at bounding box center [367, 170] width 181 height 32
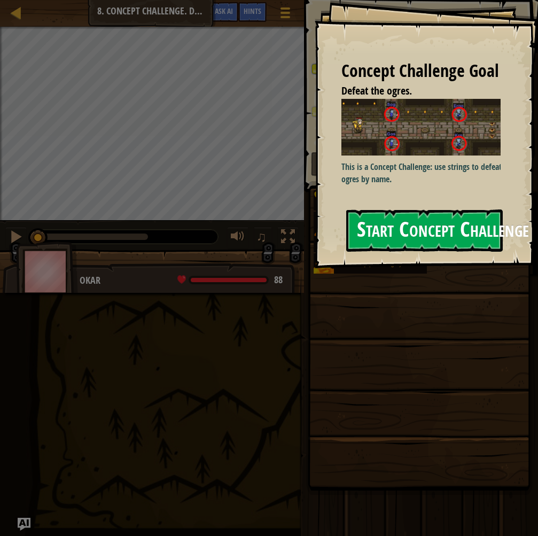
click at [415, 242] on button "Start Concept Challenge" at bounding box center [424, 231] width 157 height 42
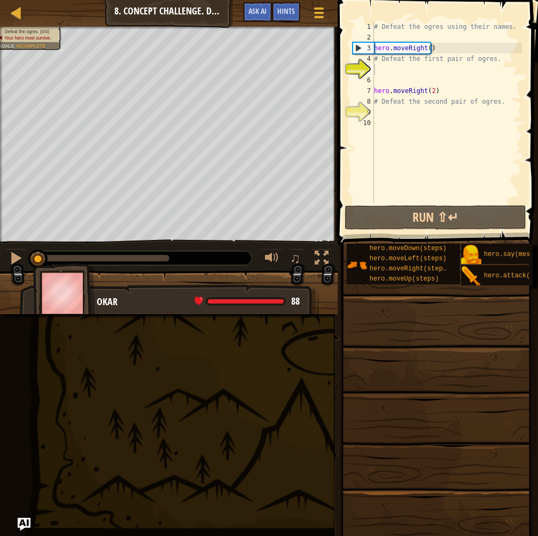
click at [391, 65] on div "# Defeat the ogres using their names. hero . moveRight ( ) # Defeat the first p…" at bounding box center [447, 122] width 150 height 203
type textarea "h"
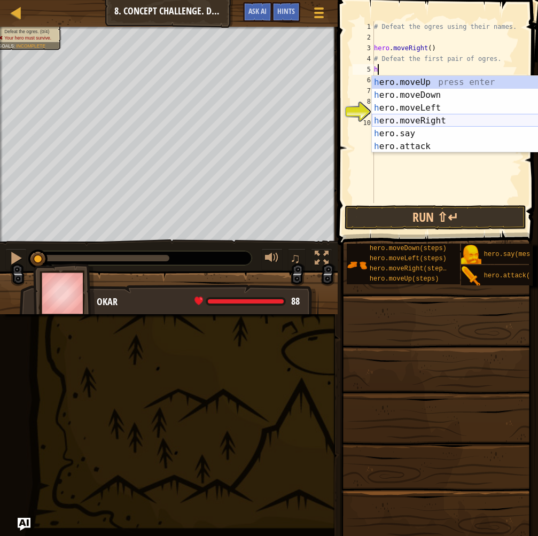
click at [429, 121] on div "h ero.moveUp press enter h ero.moveDown press enter h ero.moveLeft press enter …" at bounding box center [473, 127] width 202 height 103
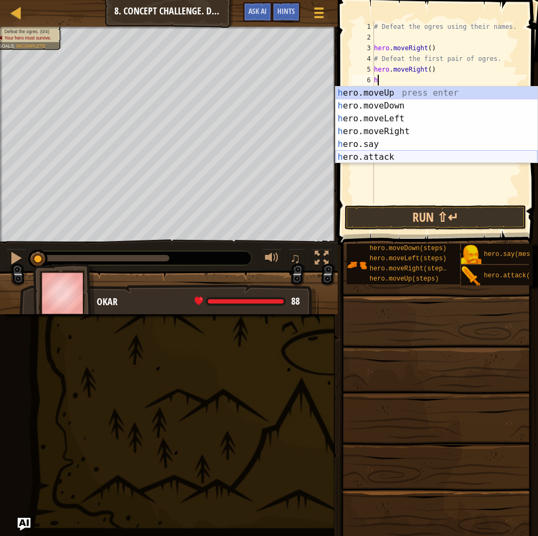
click at [354, 150] on div "h ero.moveUp press enter h ero.moveDown press enter h ero.moveLeft press enter …" at bounding box center [437, 138] width 202 height 103
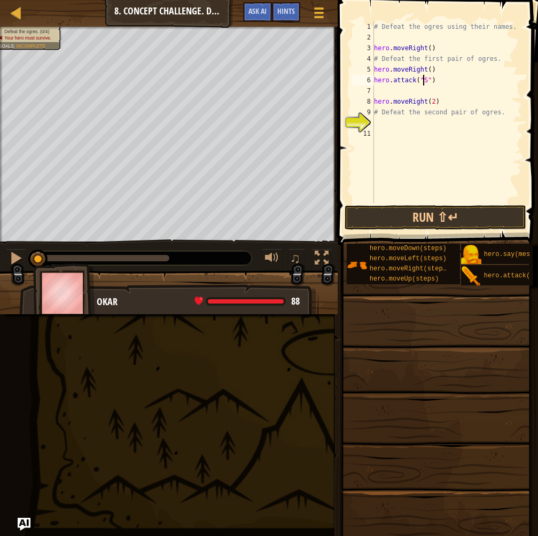
scroll to position [5, 4]
type textarea "hero.attack("Sog")"
click at [403, 91] on div "# Defeat the ogres using their names. hero . moveRight ( ) # Defeat the first p…" at bounding box center [447, 122] width 150 height 203
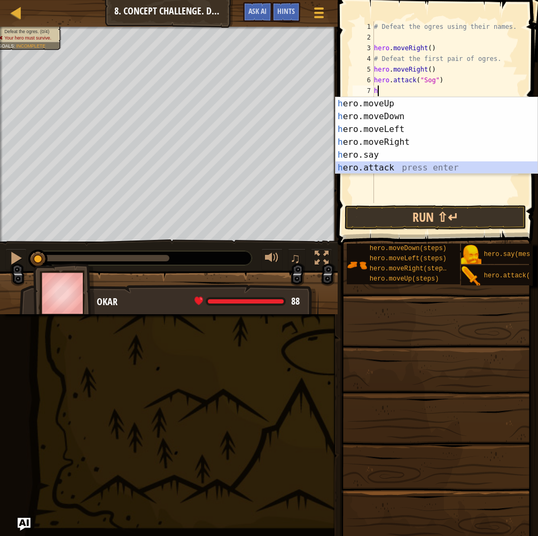
click at [376, 168] on div "h ero.moveUp press enter h ero.moveDown press enter h ero.moveLeft press enter …" at bounding box center [437, 148] width 202 height 103
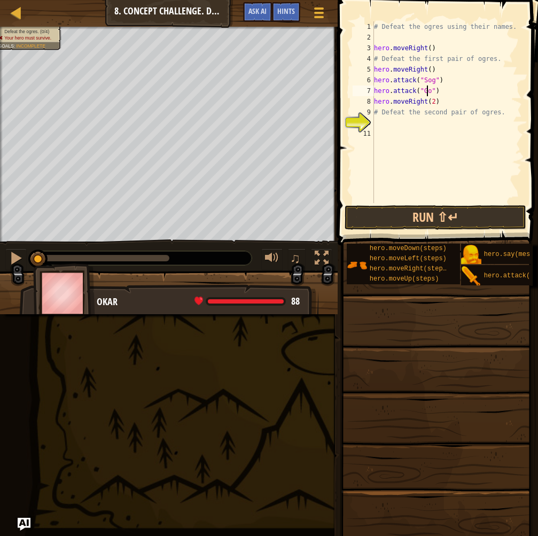
scroll to position [5, 5]
click at [410, 116] on div "# Defeat the ogres using their names. hero . moveRight ( ) # Defeat the first p…" at bounding box center [447, 122] width 150 height 203
type textarea "# Defeat the second pair of ogres."
drag, startPoint x: 410, startPoint y: 116, endPoint x: 370, endPoint y: 117, distance: 40.1
click at [370, 117] on div "# Defeat the second pair of ogres. 1 2 3 4 5 6 7 8 9 10 11 # Defeat the ogres u…" at bounding box center [437, 112] width 172 height 182
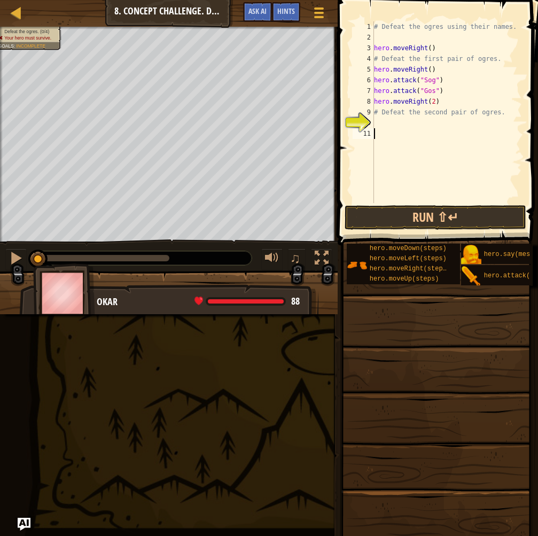
click at [387, 131] on div "# Defeat the ogres using their names. hero . moveRight ( ) # Defeat the first p…" at bounding box center [447, 122] width 150 height 203
click at [374, 122] on div "10" at bounding box center [363, 123] width 21 height 11
drag, startPoint x: 489, startPoint y: 111, endPoint x: 372, endPoint y: 115, distance: 117.7
click at [372, 115] on div "1 2 3 4 5 6 7 8 9 10 11 # Defeat the ogres using their names. hero . moveRight …" at bounding box center [437, 112] width 172 height 182
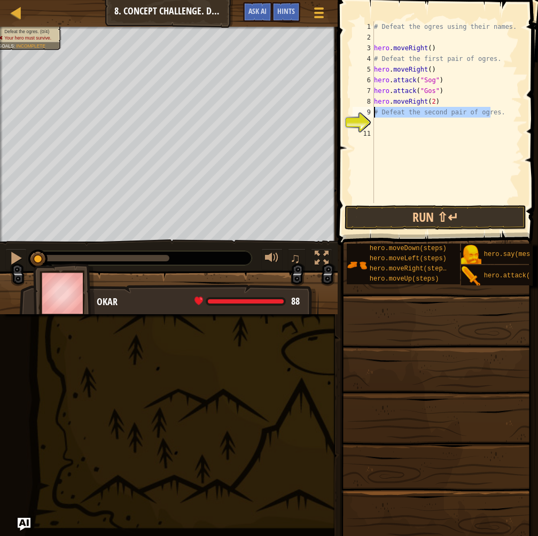
type textarea "."
click at [383, 114] on div "# Defeat the ogres using their names. hero . moveRight ( ) # Defeat the first p…" at bounding box center [447, 122] width 150 height 203
type textarea "h"
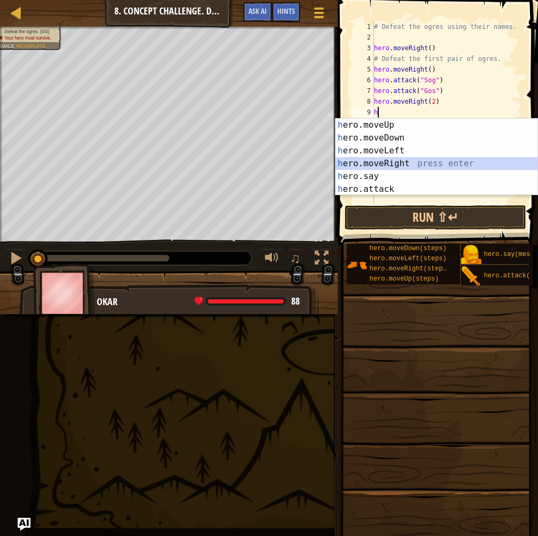
click at [365, 158] on div "h ero.moveUp press enter h ero.moveDown press enter h ero.moveLeft press enter …" at bounding box center [437, 170] width 202 height 103
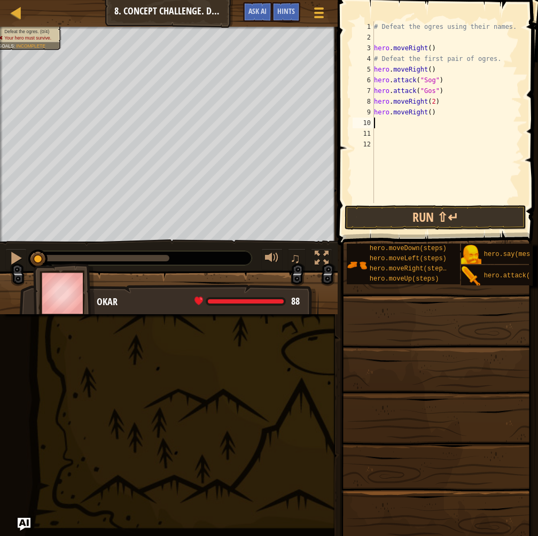
click at [427, 110] on div "# Defeat the ogres using their names. hero . moveRight ( ) # Defeat the first p…" at bounding box center [447, 122] width 150 height 203
type textarea "hero.moveRight(2)"
click at [406, 125] on div "# Defeat the ogres using their names. hero . moveRight ( ) # Defeat the first p…" at bounding box center [447, 122] width 150 height 203
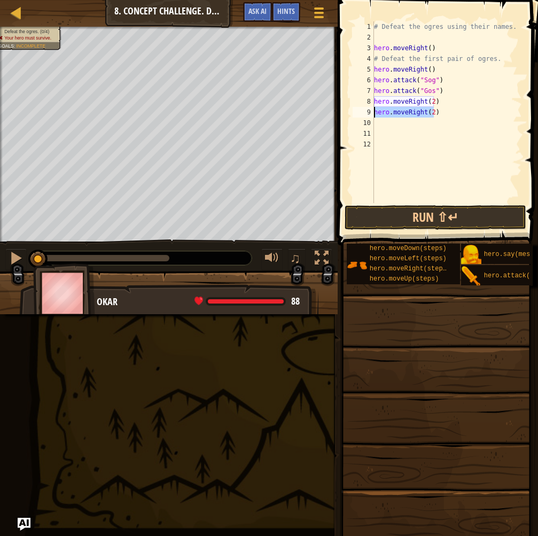
drag, startPoint x: 436, startPoint y: 114, endPoint x: 361, endPoint y: 114, distance: 74.8
click at [361, 114] on div "1 2 3 4 5 6 7 8 9 10 11 12 # Defeat the ogres using their names. hero . moveRig…" at bounding box center [437, 112] width 172 height 182
type textarea "hero.moveRight(2)"
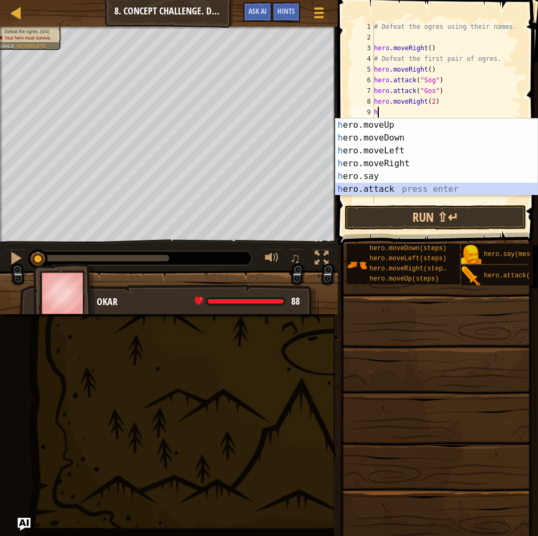
click at [361, 186] on div "h ero.moveUp press enter h ero.moveDown press enter h ero.moveLeft press enter …" at bounding box center [437, 170] width 202 height 103
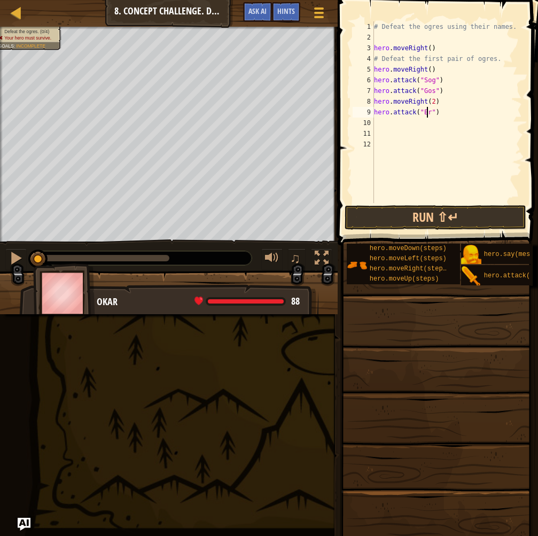
scroll to position [5, 5]
type textarea "hero.attack("Ergo")"
click at [423, 126] on div "# Defeat the ogres using their names. hero . moveRight ( ) # Defeat the first p…" at bounding box center [447, 122] width 150 height 203
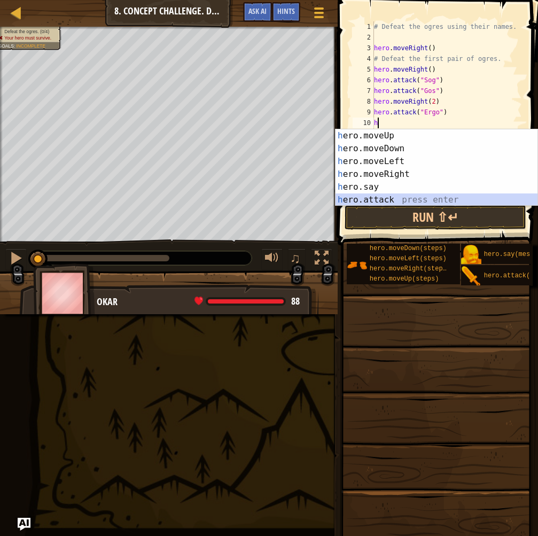
click at [390, 196] on div "h ero.moveUp press enter h ero.moveDown press enter h ero.moveLeft press enter …" at bounding box center [437, 180] width 202 height 103
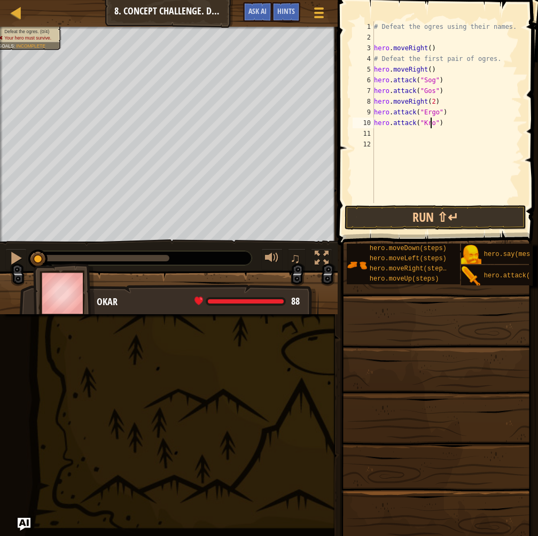
scroll to position [5, 5]
type textarea "hero.attack("Kro")"
click at [403, 208] on button "Run ⇧↵" at bounding box center [436, 217] width 182 height 25
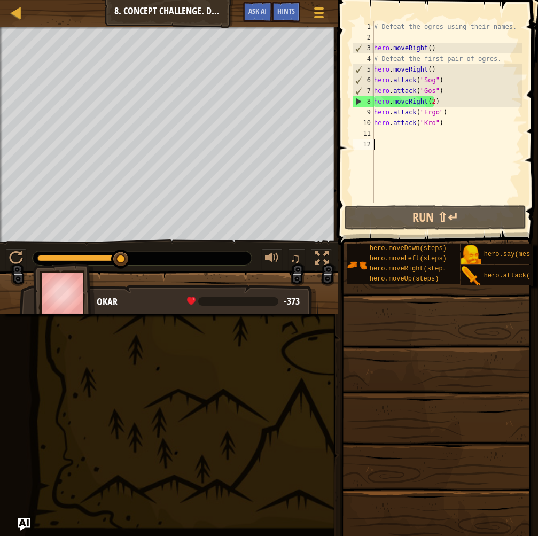
click at [412, 140] on div "# Defeat the ogres using their names. hero . moveRight ( ) # Defeat the first p…" at bounding box center [447, 122] width 150 height 203
click at [397, 132] on div "# Defeat the ogres using their names. hero . moveRight ( ) # Defeat the first p…" at bounding box center [447, 122] width 150 height 203
click at [434, 104] on div "# Defeat the ogres using their names. hero . moveRight ( ) # Defeat the first p…" at bounding box center [447, 122] width 150 height 203
click at [429, 102] on div "# Defeat the ogres using their names. hero . moveRight ( ) # Defeat the first p…" at bounding box center [447, 122] width 150 height 203
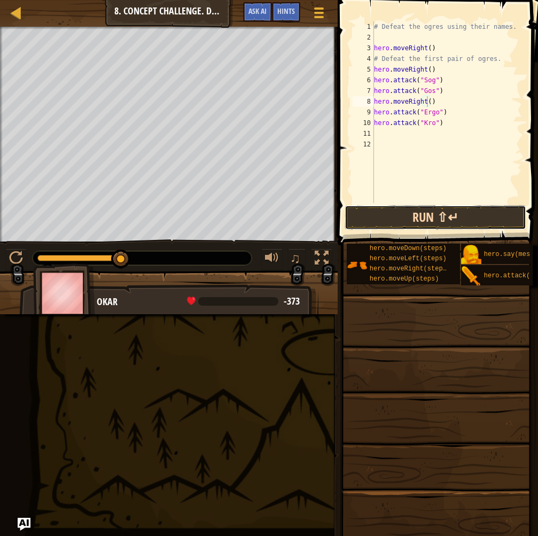
click at [394, 212] on button "Run ⇧↵" at bounding box center [436, 217] width 182 height 25
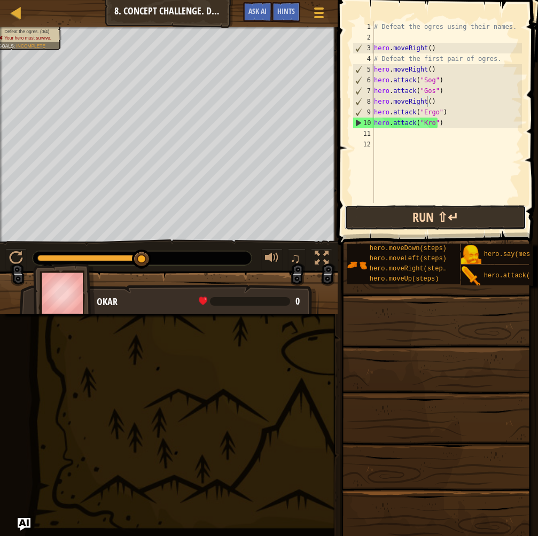
click at [409, 211] on button "Run ⇧↵" at bounding box center [436, 217] width 182 height 25
click at [432, 99] on div "# Defeat the ogres using their names. hero . moveRight ( ) # Defeat the first p…" at bounding box center [447, 122] width 150 height 203
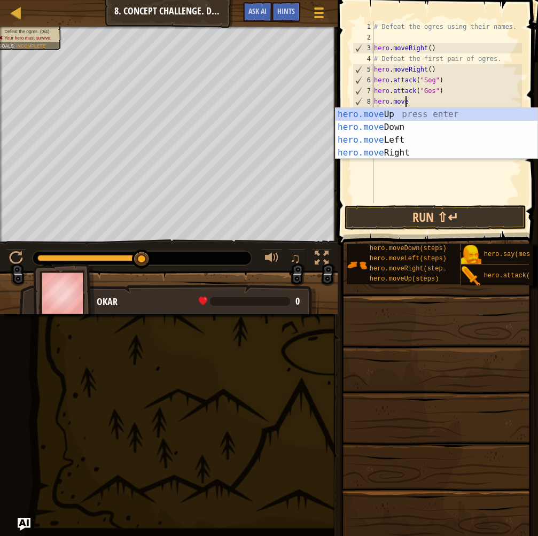
type textarea "h"
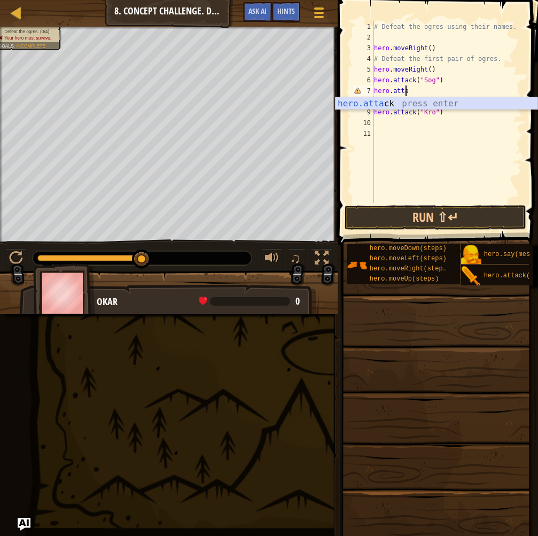
click at [408, 103] on div "hero.[PERSON_NAME] press enter" at bounding box center [437, 116] width 202 height 38
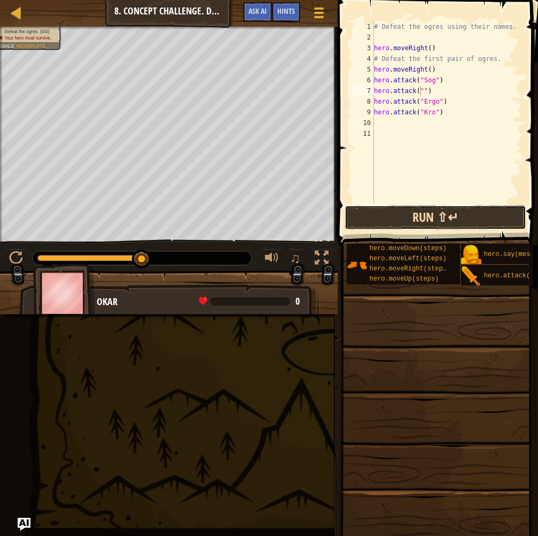
click at [412, 218] on button "Run ⇧↵" at bounding box center [436, 217] width 182 height 25
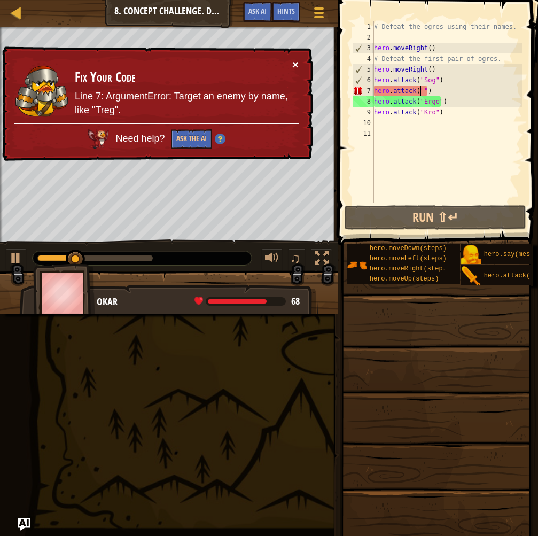
click at [298, 61] on button "×" at bounding box center [295, 64] width 6 height 11
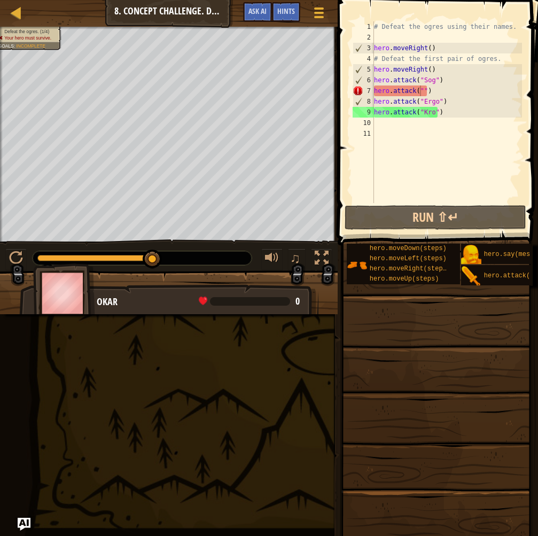
drag, startPoint x: 66, startPoint y: 252, endPoint x: 31, endPoint y: 252, distance: 34.7
click at [31, 252] on div "♫" at bounding box center [169, 255] width 338 height 32
click at [11, 259] on div at bounding box center [16, 258] width 14 height 14
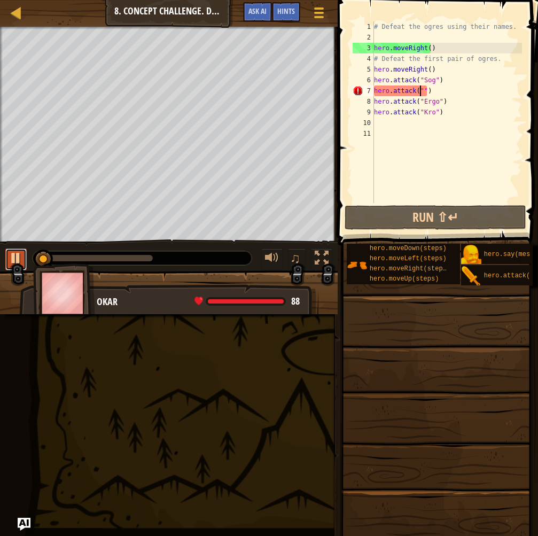
click at [13, 257] on div at bounding box center [16, 258] width 14 height 14
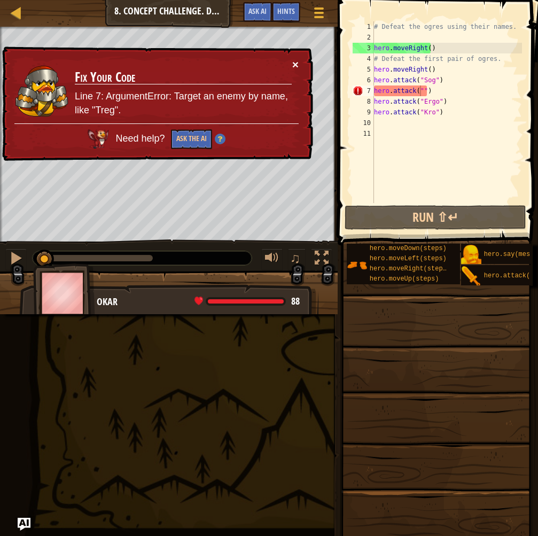
click at [295, 63] on button "×" at bounding box center [295, 64] width 6 height 11
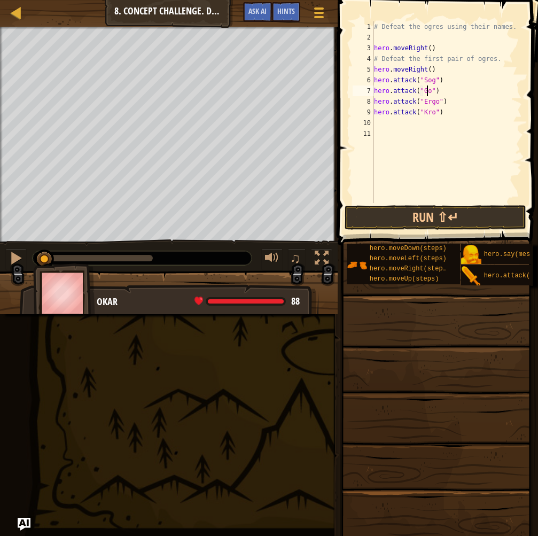
scroll to position [5, 5]
drag, startPoint x: 428, startPoint y: 97, endPoint x: 368, endPoint y: 101, distance: 60.0
click at [368, 101] on div "hero.attack("Gos") 1 2 3 4 5 6 7 8 9 10 11 # Defeat the ogres using their names…" at bounding box center [437, 112] width 172 height 182
type textarea "hero.attack("Ergo")"
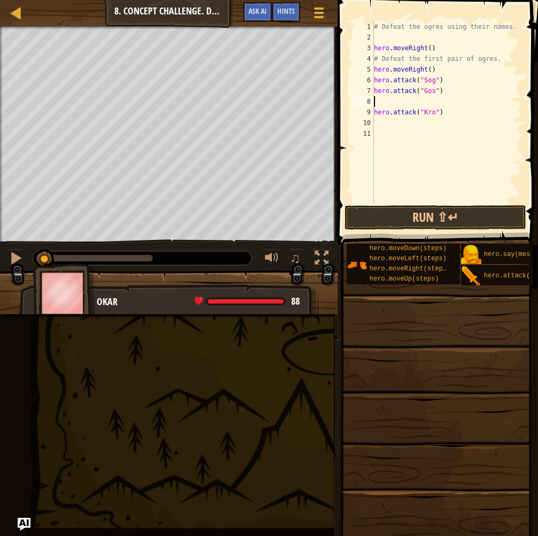
type textarea "h"
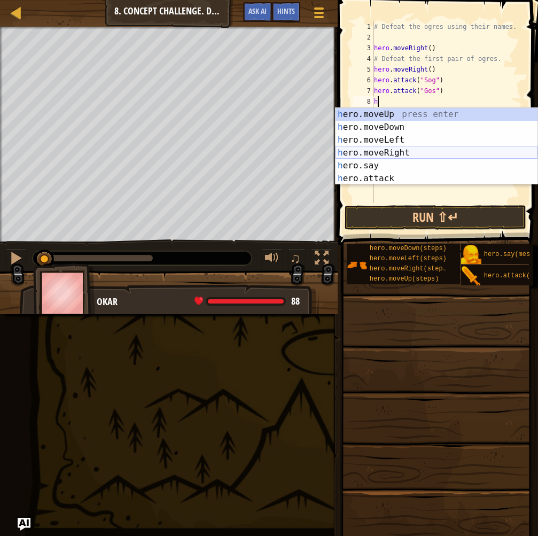
click at [389, 152] on div "h ero.moveUp press enter h ero.moveDown press enter h ero.moveLeft press enter …" at bounding box center [437, 159] width 202 height 103
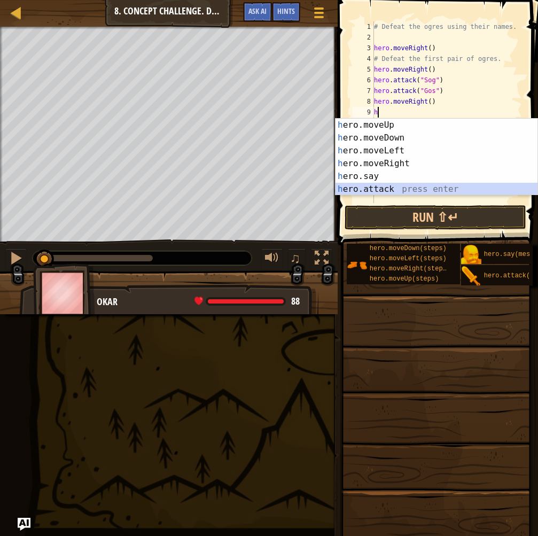
click at [388, 187] on div "h ero.moveUp press enter h ero.moveDown press enter h ero.moveLeft press enter …" at bounding box center [437, 170] width 202 height 103
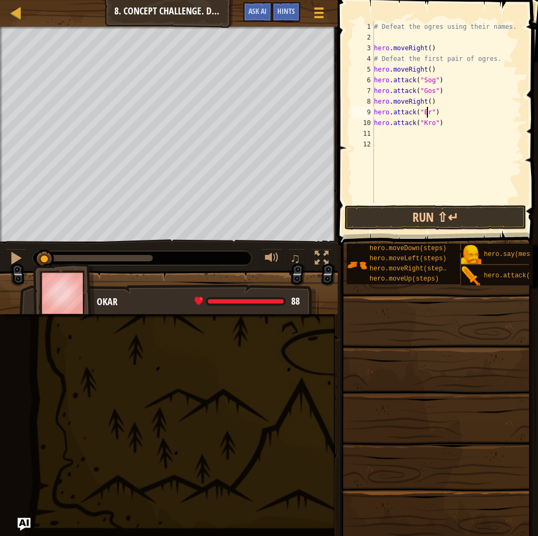
scroll to position [5, 5]
click at [391, 211] on button "Run ⇧↵" at bounding box center [436, 217] width 182 height 25
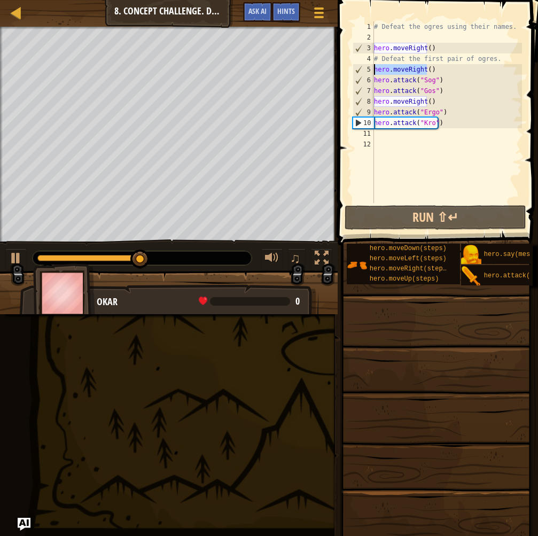
drag, startPoint x: 429, startPoint y: 71, endPoint x: 432, endPoint y: 55, distance: 16.5
click at [432, 55] on div "# Defeat the ogres using their names. hero . moveRight ( ) # Defeat the first p…" at bounding box center [447, 122] width 150 height 203
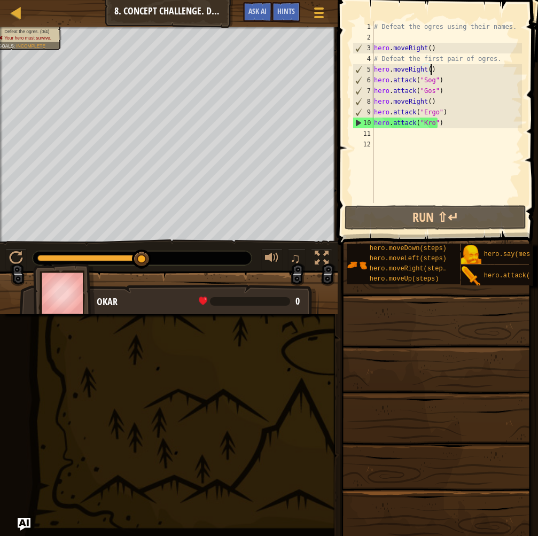
click at [450, 73] on div "# Defeat the ogres using their names. hero . moveRight ( ) # Defeat the first p…" at bounding box center [447, 122] width 150 height 203
type textarea "hero.moveRight()"
drag, startPoint x: 436, startPoint y: 68, endPoint x: 374, endPoint y: 69, distance: 62.6
click at [374, 69] on div "hero.moveRight() 1 2 3 4 5 6 7 8 9 10 11 12 # Defeat the ogres using their name…" at bounding box center [437, 112] width 172 height 182
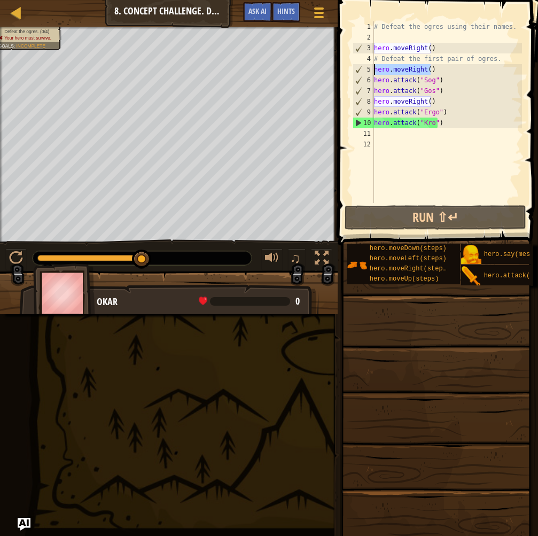
scroll to position [5, 0]
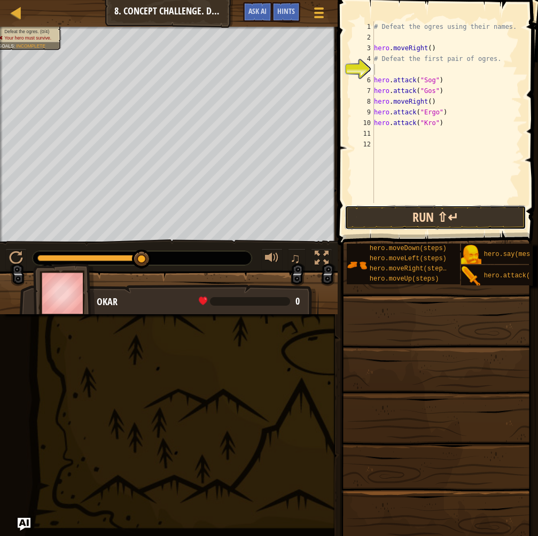
click at [393, 215] on button "Run ⇧↵" at bounding box center [436, 217] width 182 height 25
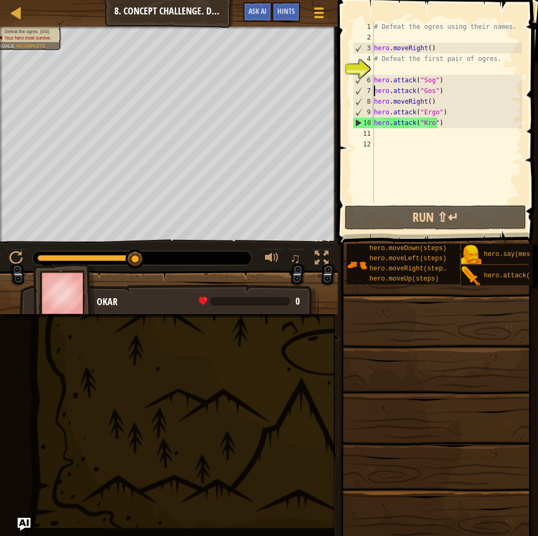
click at [374, 92] on div "1 2 3 4 5 6 7 8 9 10 11 12 # Defeat the ogres using their names. hero . moveRig…" at bounding box center [437, 112] width 172 height 182
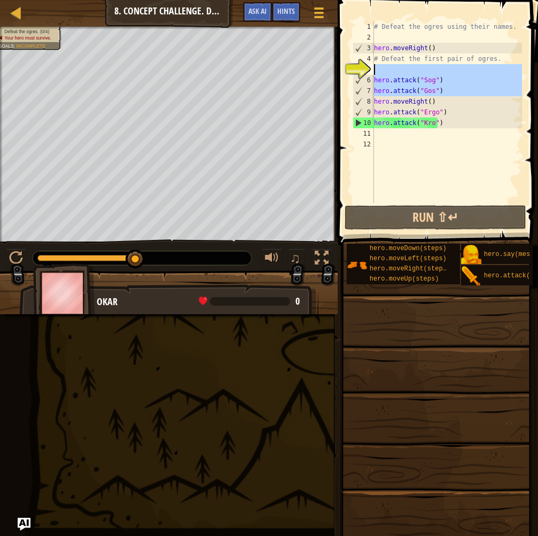
drag, startPoint x: 372, startPoint y: 92, endPoint x: 439, endPoint y: 72, distance: 70.2
click at [439, 72] on div "hero.attack("Gos") 1 2 3 4 5 6 7 8 9 10 11 12 # Defeat the ogres using their na…" at bounding box center [437, 112] width 172 height 182
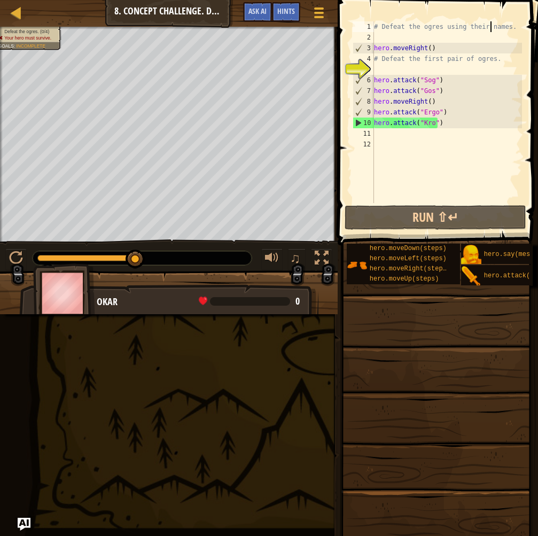
click at [490, 29] on div "# Defeat the ogres using their names. hero . moveRight ( ) # Defeat the first p…" at bounding box center [447, 122] width 150 height 203
click at [429, 91] on div "# Defeat the ogres using their names. hero . moveRight ( ) # Defeat the first p…" at bounding box center [447, 122] width 150 height 203
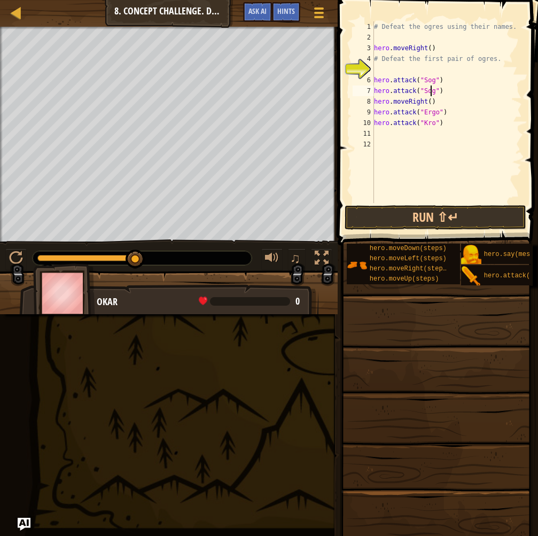
scroll to position [5, 5]
drag, startPoint x: 429, startPoint y: 102, endPoint x: 374, endPoint y: 104, distance: 55.1
click at [374, 104] on div "hero.attack("Sog") 1 2 3 4 5 6 7 8 9 10 11 12 # Defeat the ogres using their na…" at bounding box center [437, 112] width 172 height 182
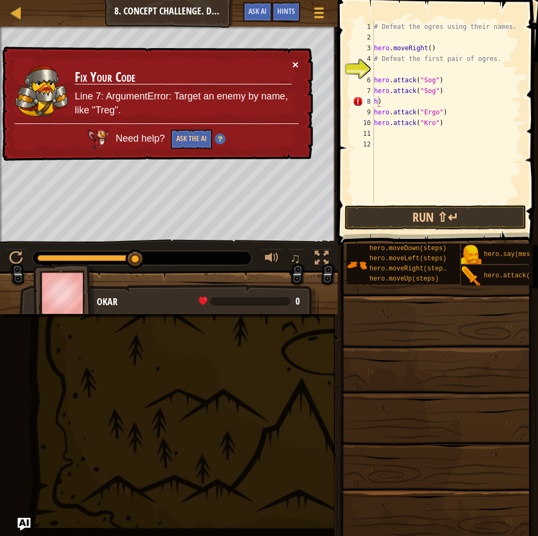
click at [294, 60] on button "×" at bounding box center [295, 64] width 6 height 11
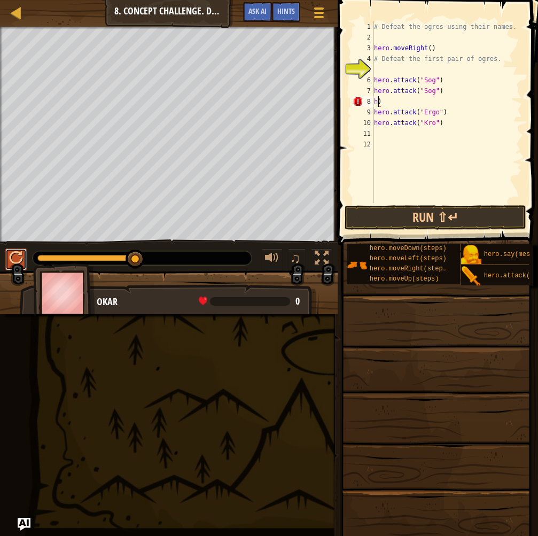
click at [13, 252] on div at bounding box center [16, 258] width 14 height 14
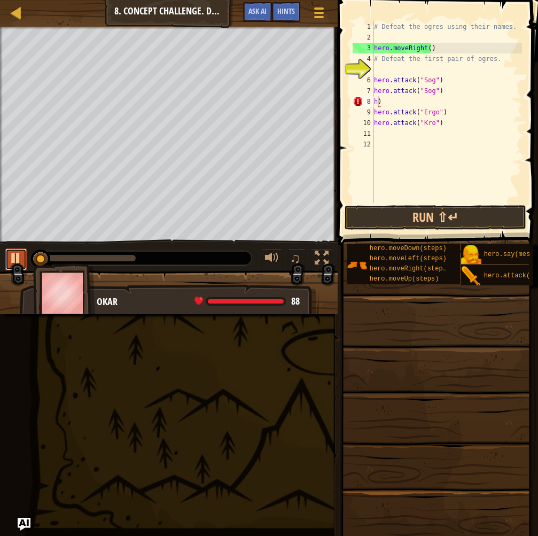
click at [14, 252] on div at bounding box center [16, 258] width 14 height 14
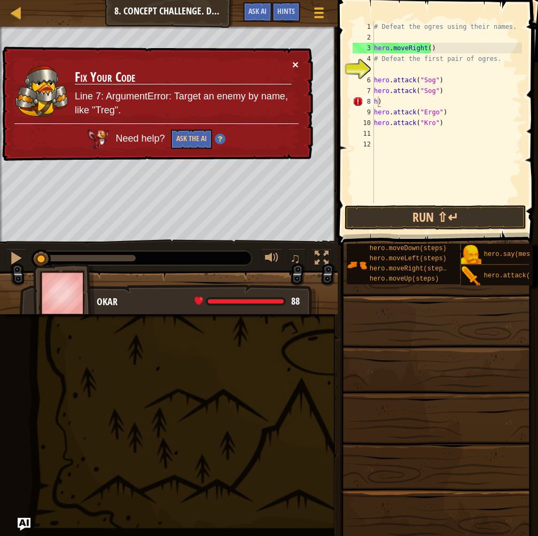
click at [296, 62] on button "×" at bounding box center [295, 64] width 6 height 11
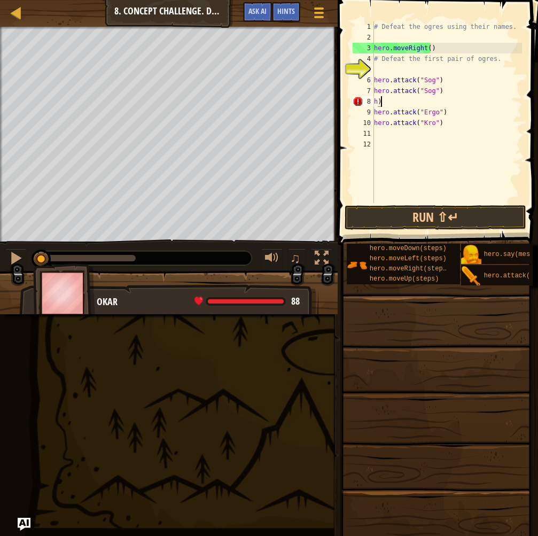
click at [386, 101] on div "# Defeat the ogres using their names. hero . moveRight ( ) # Defeat the first p…" at bounding box center [447, 122] width 150 height 203
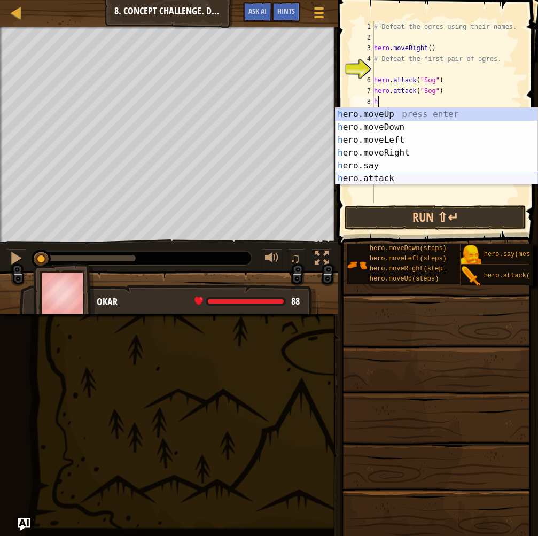
click at [351, 174] on div "h ero.moveUp press enter h ero.moveDown press enter h ero.moveLeft press enter …" at bounding box center [437, 159] width 202 height 103
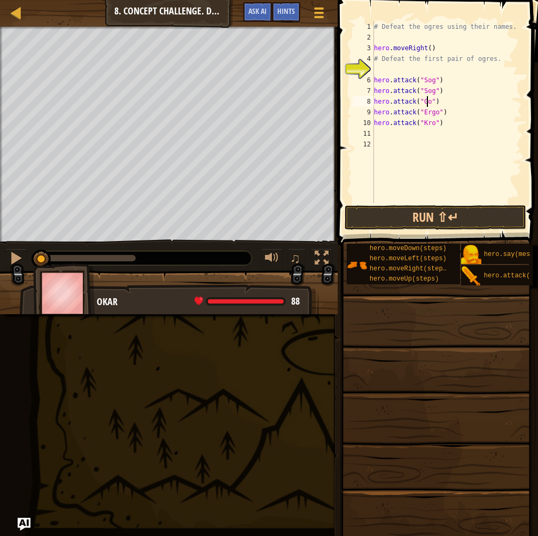
scroll to position [5, 5]
click at [431, 113] on div "# Defeat the ogres using their names. hero . moveRight ( ) # Defeat the first p…" at bounding box center [447, 122] width 150 height 203
click at [432, 113] on div "# Defeat the ogres using their names. hero . moveRight ( ) # Defeat the first p…" at bounding box center [447, 122] width 150 height 203
click at [433, 112] on div "# Defeat the ogres using their names. hero . moveRight ( ) # Defeat the first p…" at bounding box center [447, 122] width 150 height 203
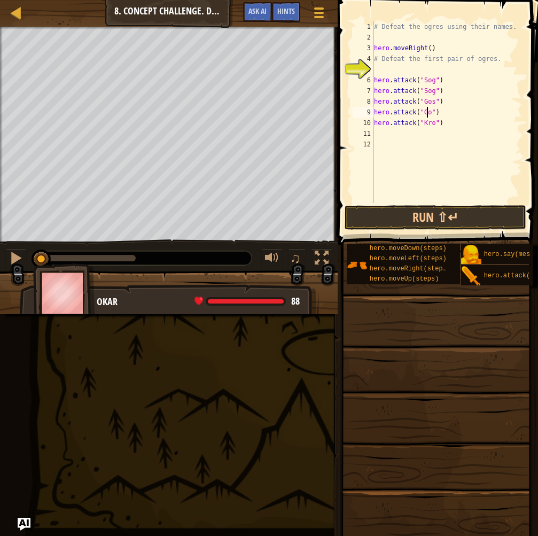
type textarea "hero.attack("Gos")"
click at [384, 137] on div "# Defeat the ogres using their names. hero . moveRight ( ) # Defeat the first p…" at bounding box center [447, 122] width 150 height 203
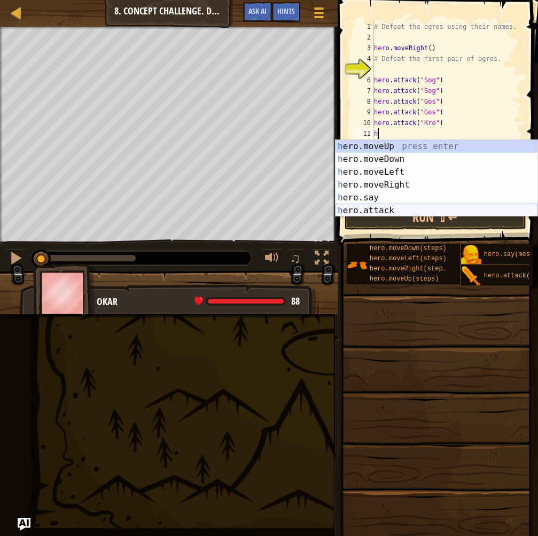
click at [374, 205] on div "h ero.moveUp press enter h ero.moveDown press enter h ero.moveLeft press enter …" at bounding box center [437, 191] width 202 height 103
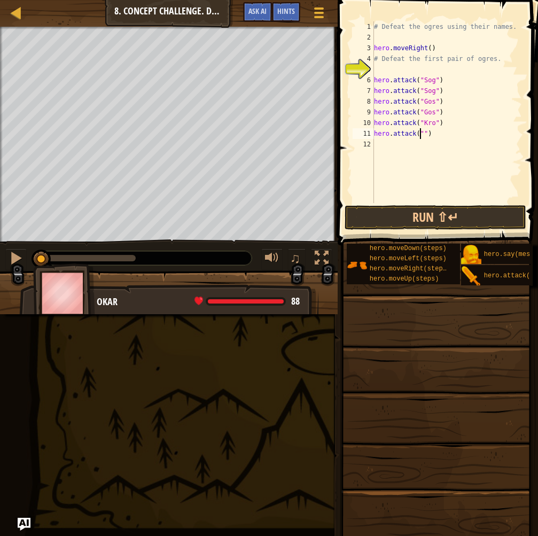
scroll to position [5, 4]
type textarea "hero.attack("Kro")"
click at [393, 152] on div "# Defeat the ogres using their names. hero . moveRight ( ) # Defeat the first p…" at bounding box center [447, 122] width 150 height 203
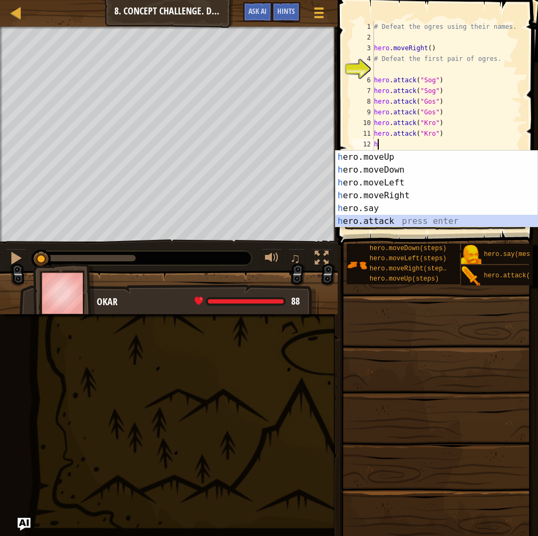
click at [364, 215] on div "h ero.moveUp press enter h ero.moveDown press enter h ero.moveLeft press enter …" at bounding box center [437, 202] width 202 height 103
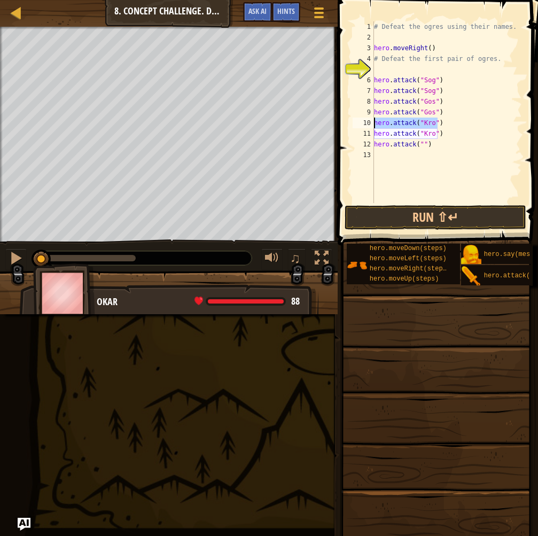
drag, startPoint x: 434, startPoint y: 126, endPoint x: 370, endPoint y: 123, distance: 63.7
click at [370, 123] on div "hero.attack("") 1 2 3 4 5 6 7 8 9 10 11 12 13 # Defeat the ogres using their na…" at bounding box center [437, 112] width 172 height 182
type textarea "hero.attack("Kro")"
type textarea "h"
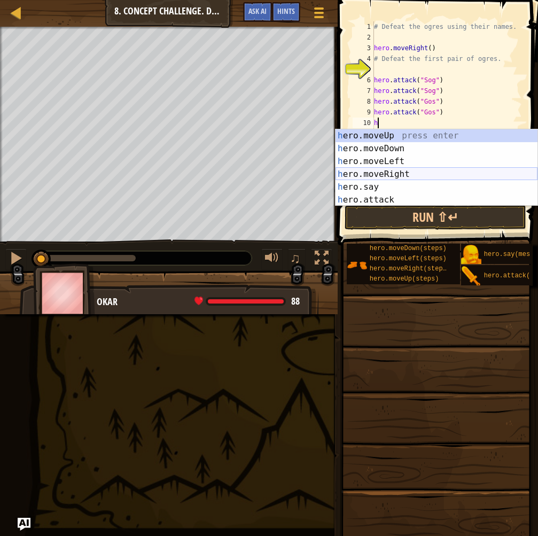
click at [415, 176] on div "h ero.moveUp press enter h ero.moveDown press enter h ero.moveLeft press enter …" at bounding box center [437, 180] width 202 height 103
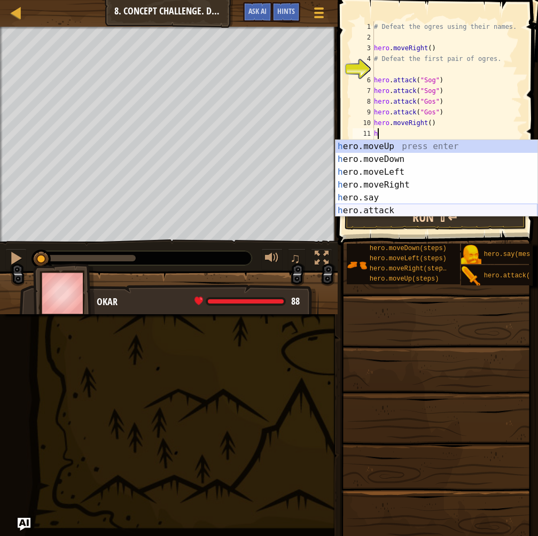
click at [391, 207] on div "h ero.moveUp press enter h ero.moveDown press enter h ero.moveLeft press enter …" at bounding box center [437, 191] width 202 height 103
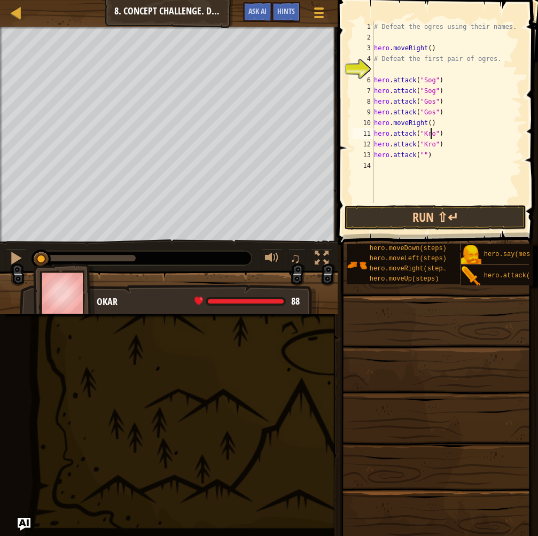
scroll to position [5, 5]
click at [420, 156] on div "# Defeat the ogres using their names. hero . moveRight ( ) # Defeat the first p…" at bounding box center [447, 122] width 150 height 203
type textarea "hero.attack("Ergo")"
click at [426, 171] on div "# Defeat the ogres using their names. hero . moveRight ( ) # Defeat the first p…" at bounding box center [447, 122] width 150 height 203
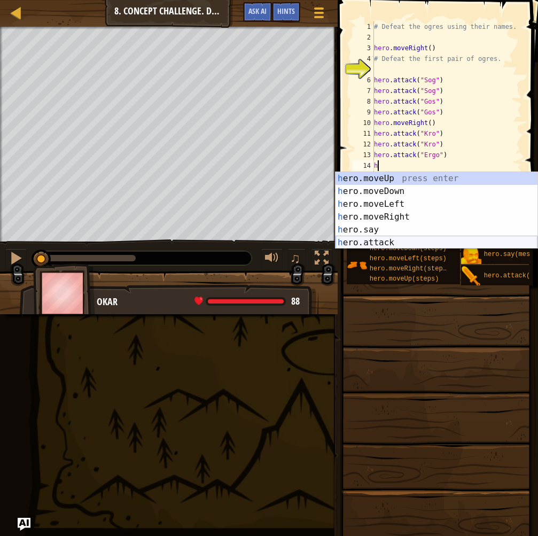
click at [398, 244] on div "h ero.moveUp press enter h ero.moveDown press enter h ero.moveLeft press enter …" at bounding box center [437, 223] width 202 height 103
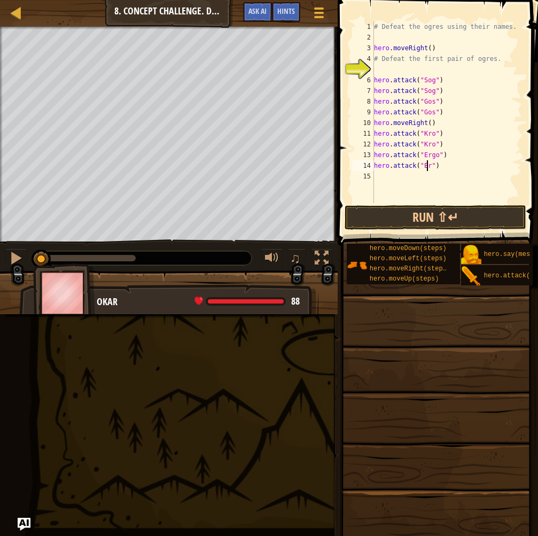
scroll to position [5, 5]
type textarea "hero.attack("Ergo")"
click at [435, 211] on button "Run ⇧↵" at bounding box center [436, 217] width 182 height 25
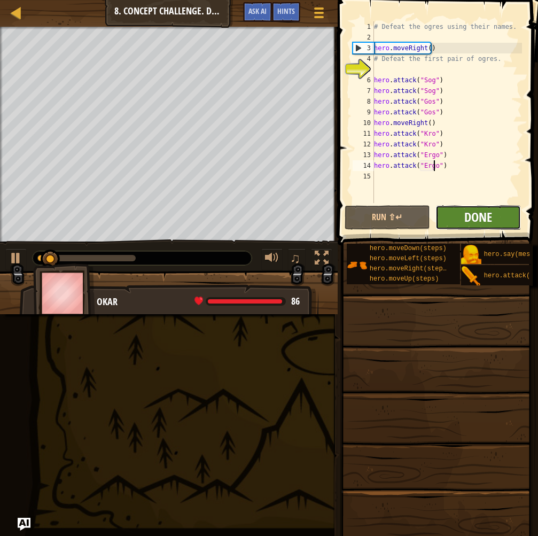
click at [469, 212] on span "Done" at bounding box center [479, 216] width 28 height 17
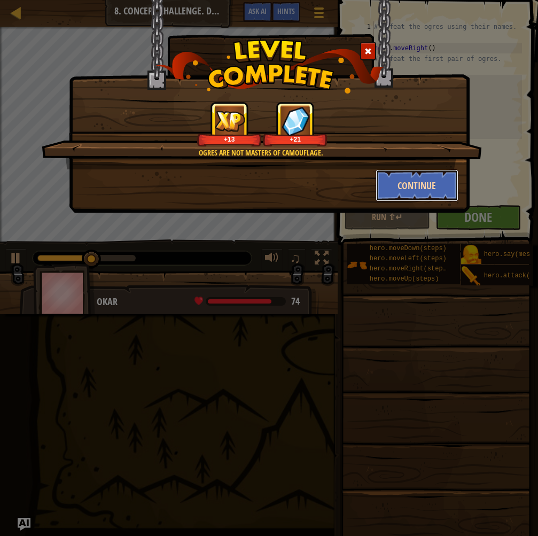
click at [401, 176] on button "Continue" at bounding box center [417, 185] width 83 height 32
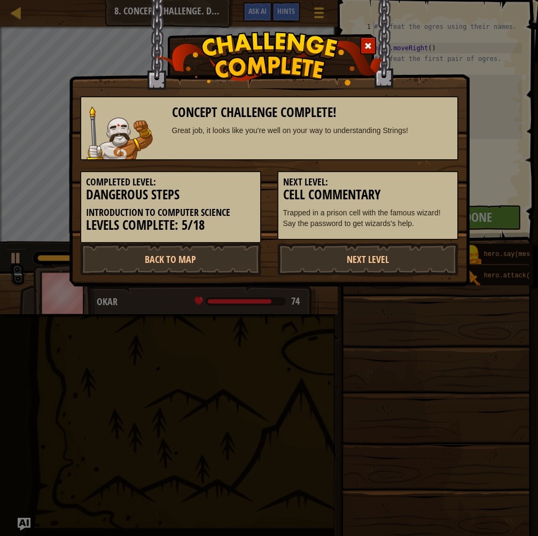
click at [401, 176] on div "Next Level: Cell Commentary Trapped in a prison cell with the famous wizard! Sa…" at bounding box center [367, 205] width 181 height 69
click at [338, 257] on link "Next Level" at bounding box center [367, 259] width 181 height 32
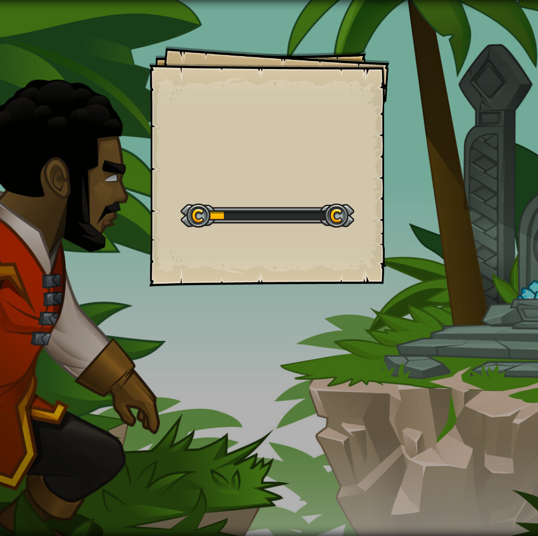
click at [338, 257] on div "Goals Start Level Error loading from server. Try refreshing the page. You'll ne…" at bounding box center [269, 166] width 241 height 241
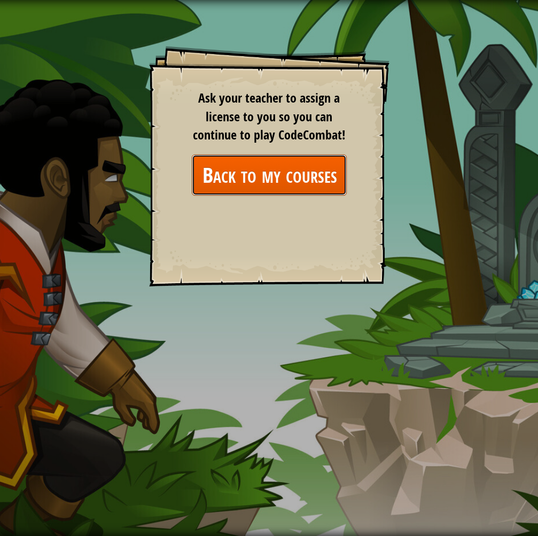
click at [291, 172] on link "Back to my courses" at bounding box center [269, 174] width 155 height 41
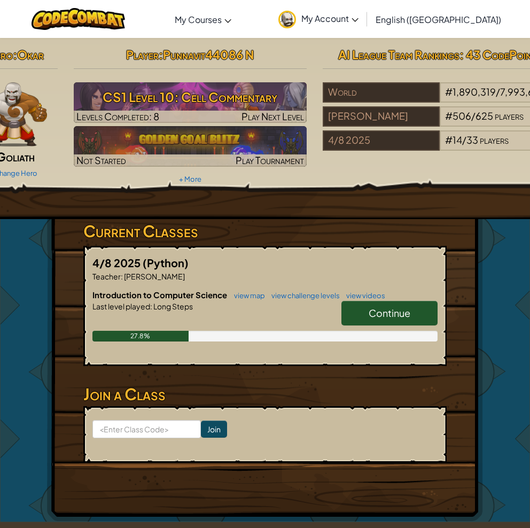
click at [355, 306] on link "Continue" at bounding box center [390, 313] width 96 height 25
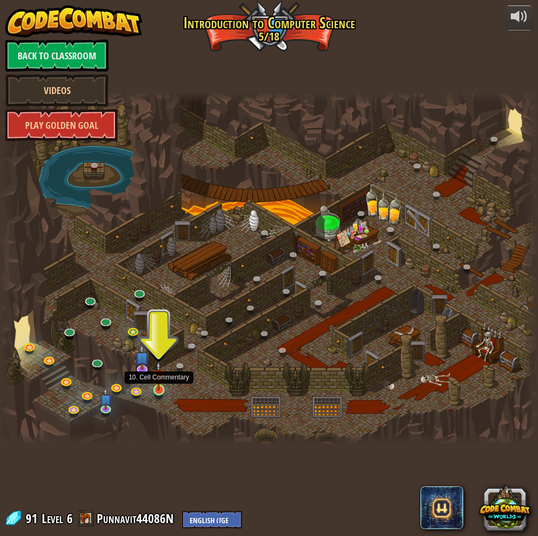
click at [161, 377] on img at bounding box center [158, 375] width 13 height 29
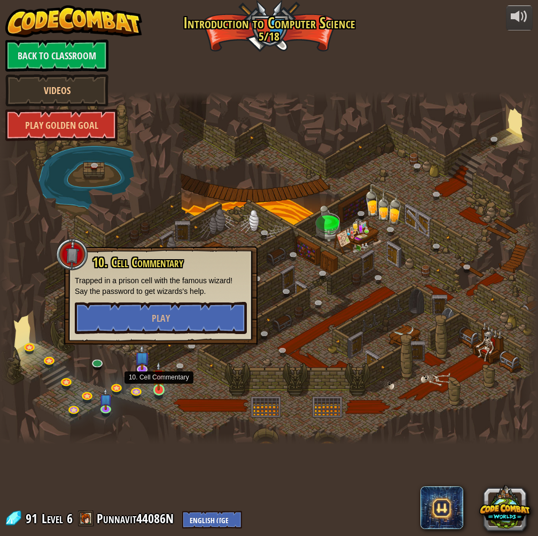
click at [162, 377] on img at bounding box center [158, 375] width 13 height 29
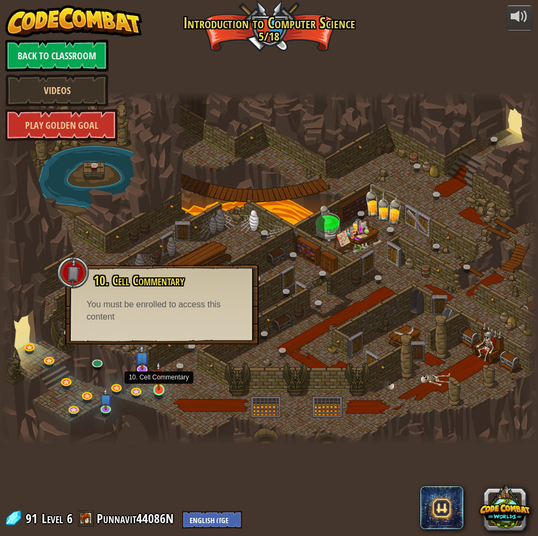
click at [162, 377] on img at bounding box center [158, 375] width 13 height 29
click at [158, 389] on img at bounding box center [158, 375] width 13 height 29
